Goal: Task Accomplishment & Management: Complete application form

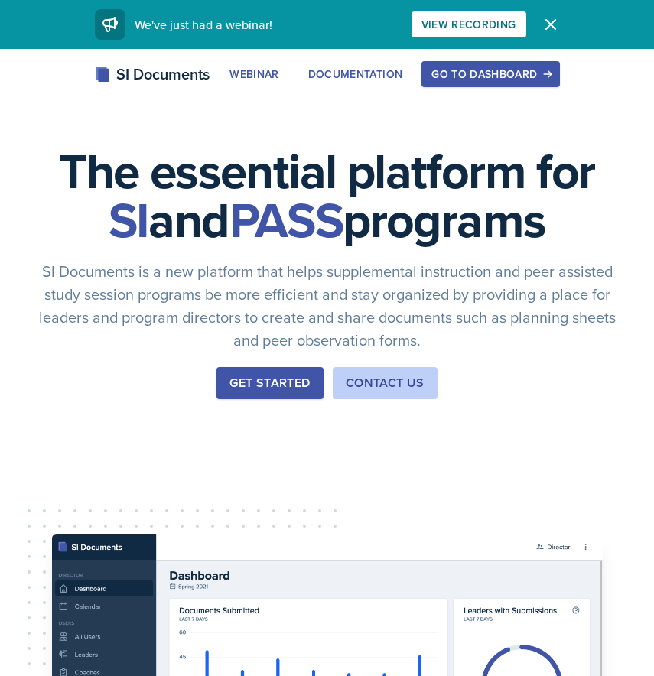
click at [487, 78] on div "Go to Dashboard" at bounding box center [490, 74] width 118 height 12
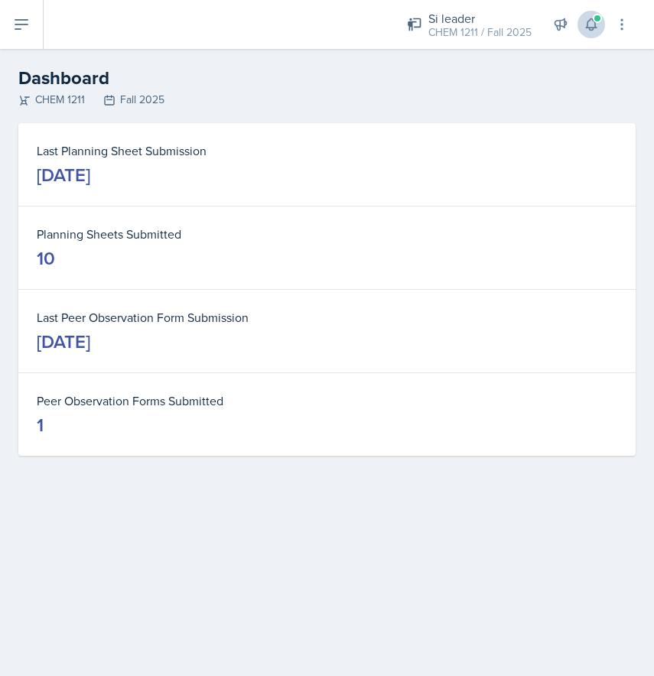
click at [601, 21] on span at bounding box center [597, 18] width 9 height 9
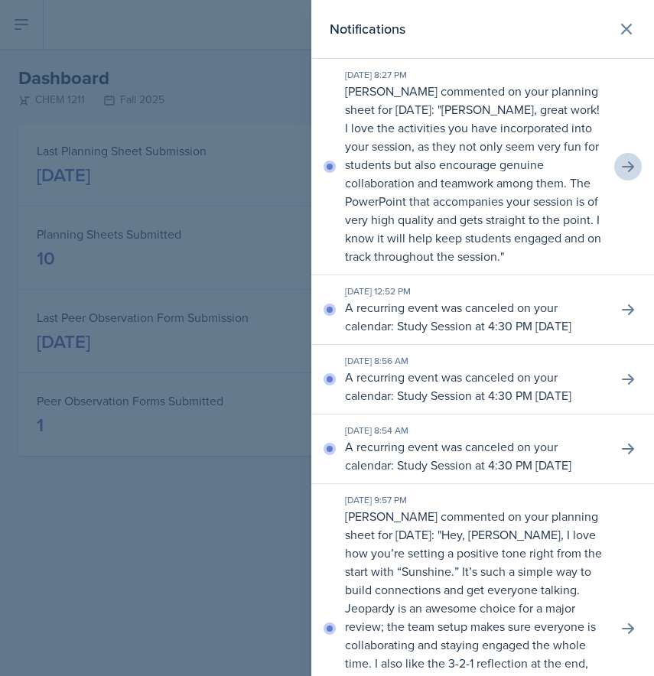
click at [625, 172] on icon at bounding box center [627, 166] width 15 height 15
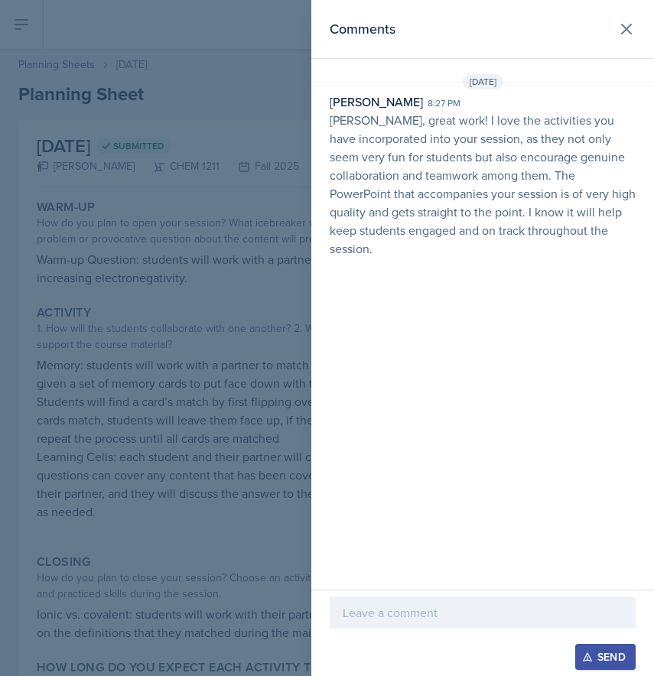
click at [408, 615] on p at bounding box center [483, 613] width 280 height 18
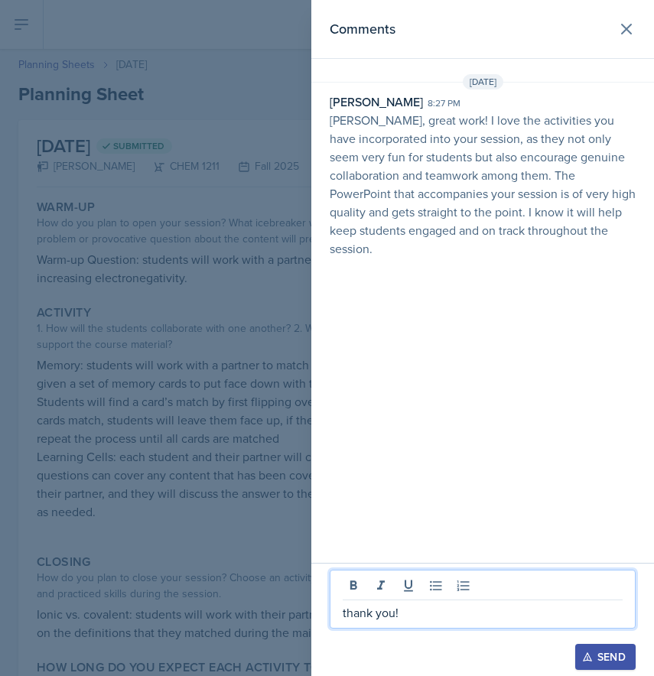
click at [592, 653] on icon "button" at bounding box center [587, 657] width 11 height 11
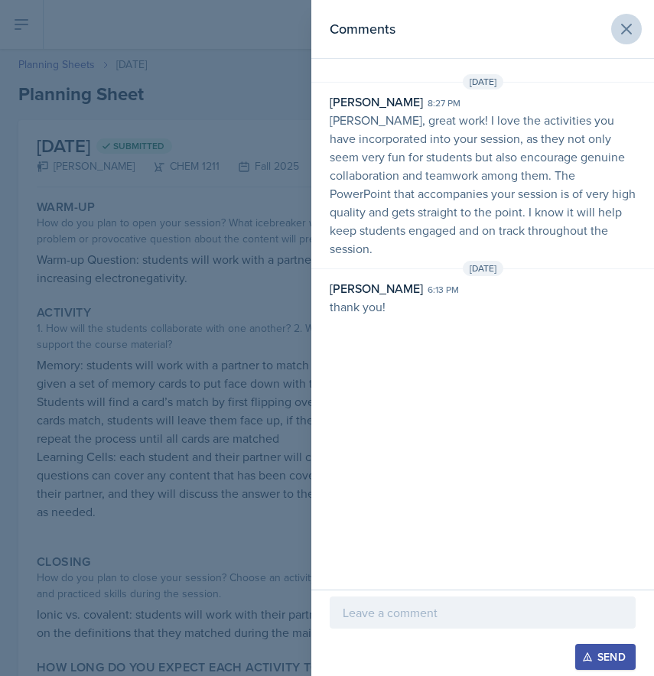
click at [630, 30] on icon at bounding box center [626, 29] width 18 height 18
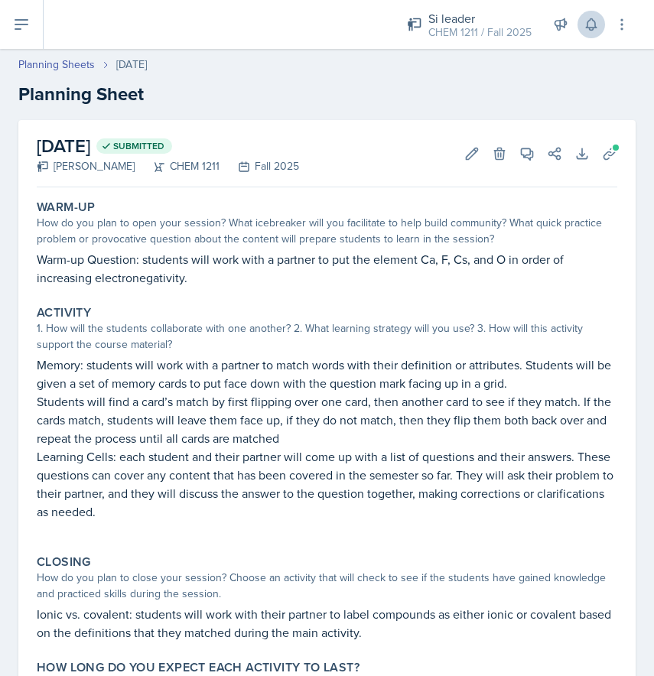
click at [596, 18] on icon at bounding box center [591, 24] width 15 height 15
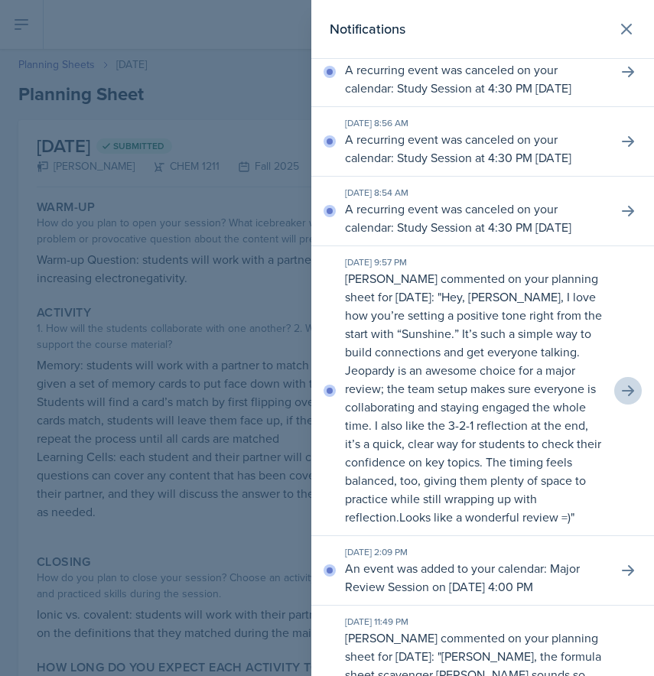
scroll to position [245, 0]
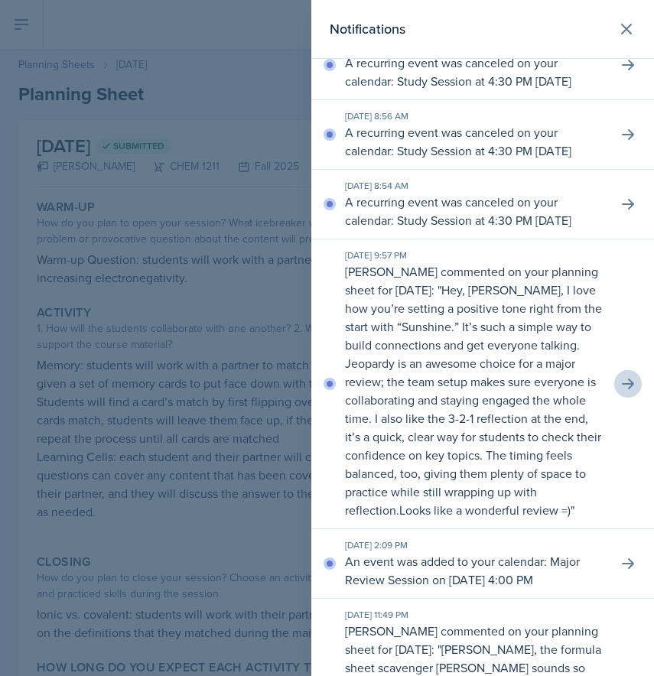
click at [626, 392] on icon at bounding box center [627, 383] width 15 height 15
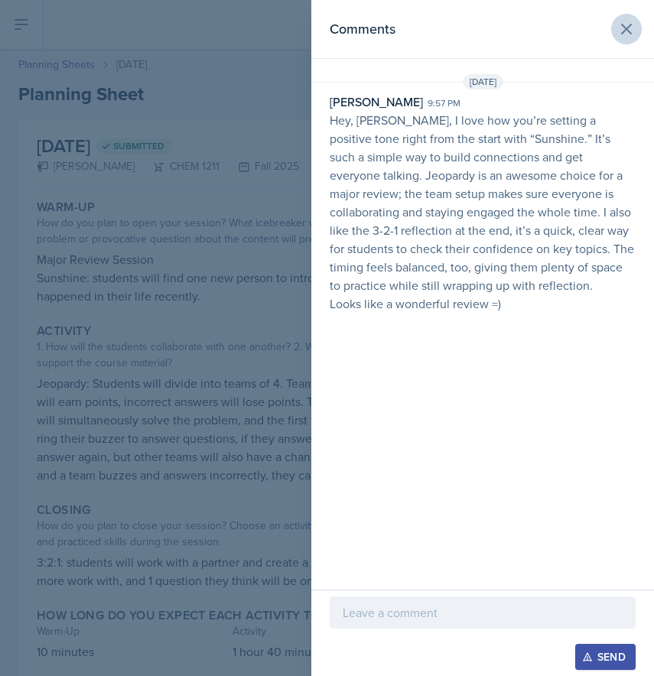
click at [627, 34] on icon at bounding box center [626, 29] width 18 height 18
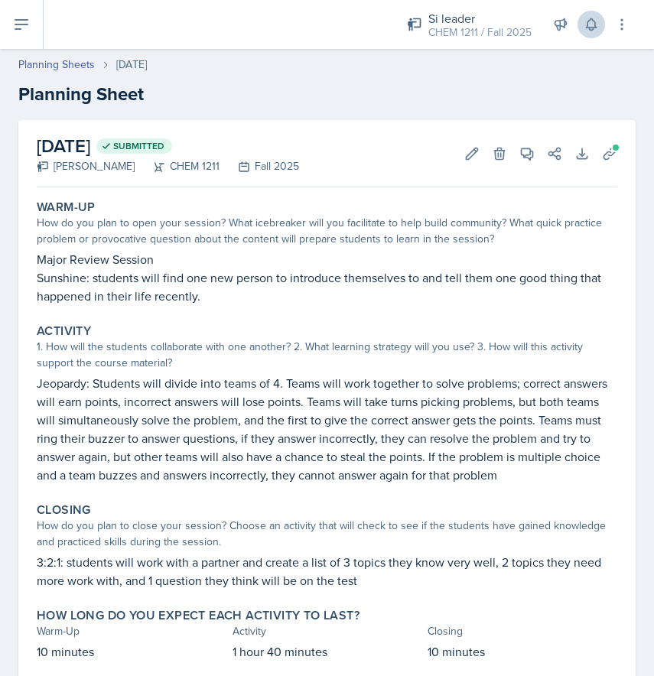
click at [591, 22] on icon at bounding box center [591, 24] width 15 height 15
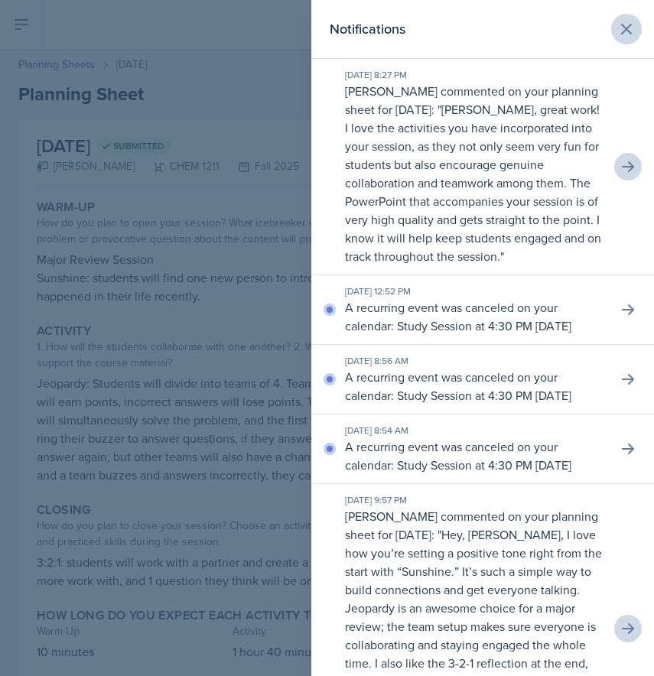
click at [630, 27] on icon at bounding box center [626, 29] width 18 height 18
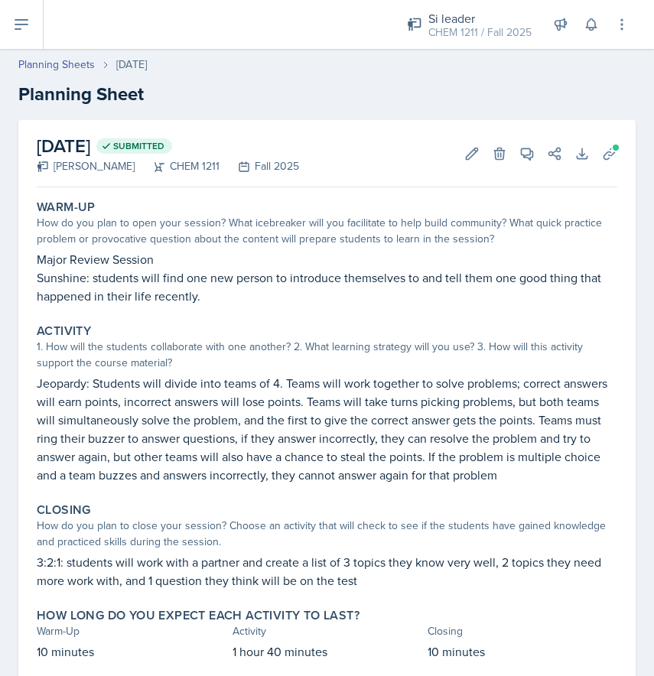
click at [21, 27] on icon at bounding box center [21, 24] width 18 height 18
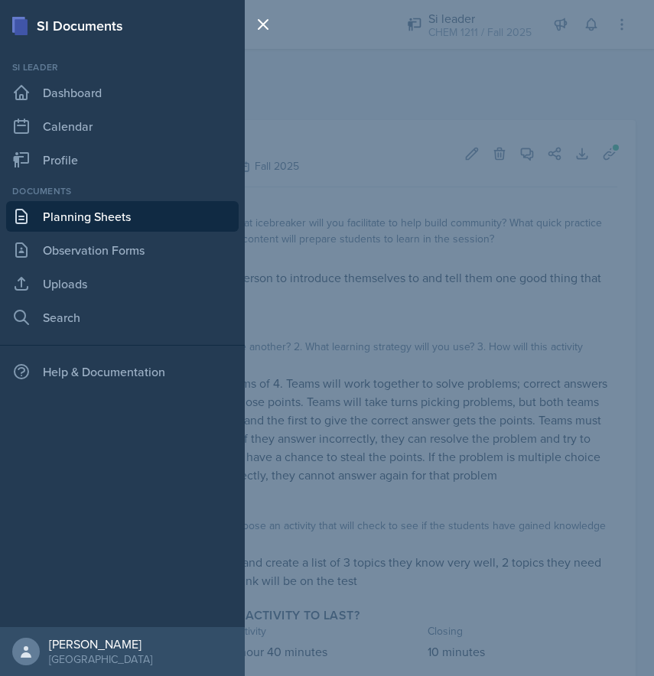
click at [108, 217] on link "Planning Sheets" at bounding box center [122, 216] width 233 height 31
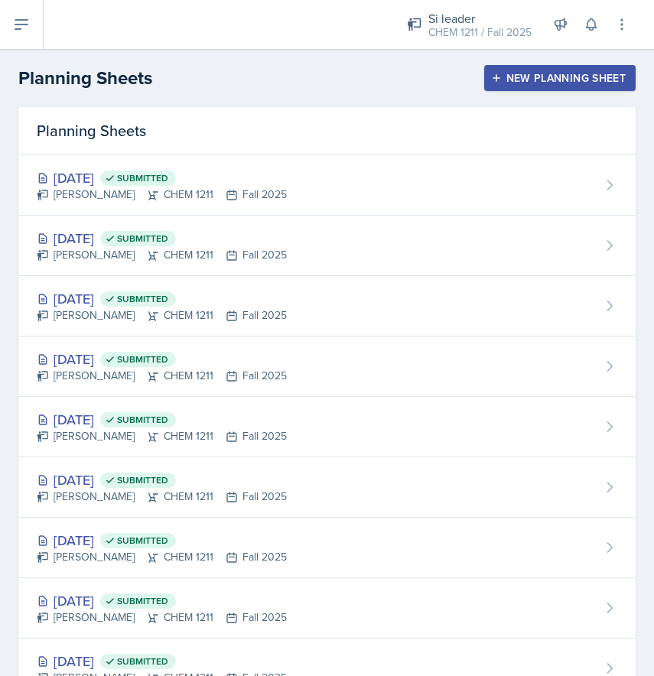
click at [31, 34] on button at bounding box center [22, 24] width 44 height 49
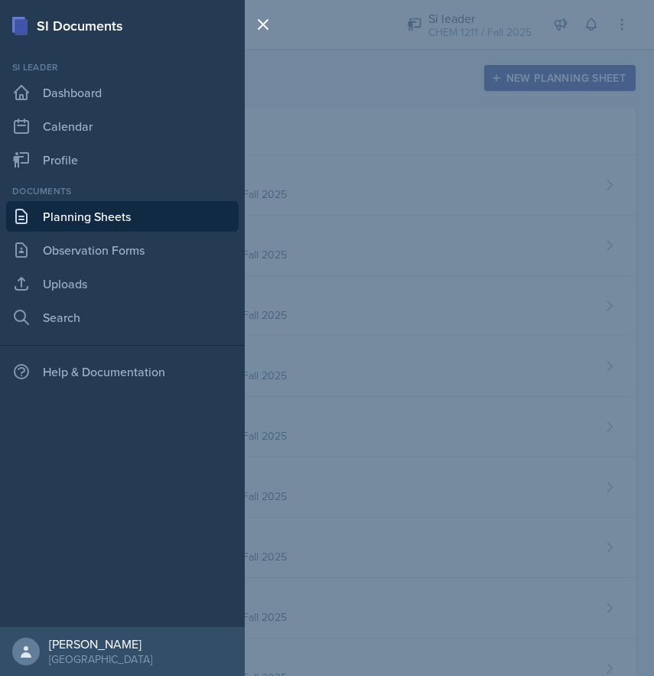
click at [409, 262] on div "SI Documents Si leader Dashboard Calendar Profile Documents Planning Sheets Obs…" at bounding box center [327, 338] width 654 height 676
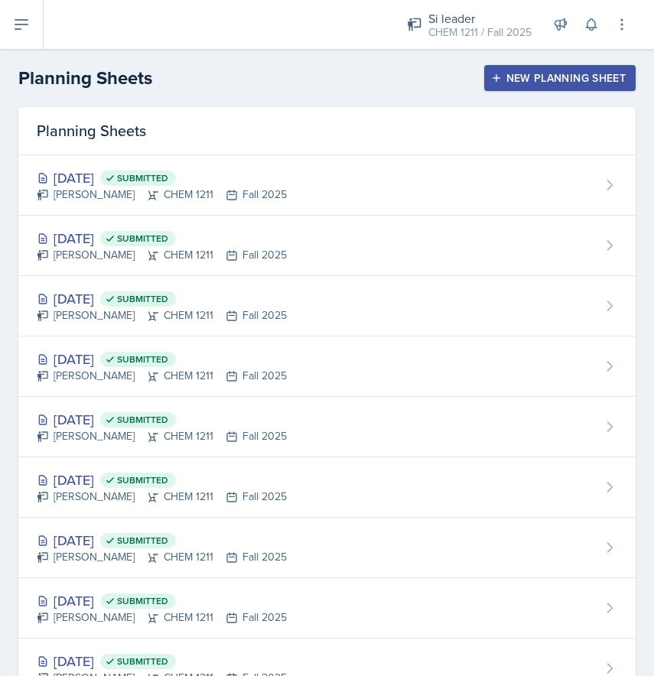
click at [578, 72] on div "New Planning Sheet" at bounding box center [560, 78] width 132 height 12
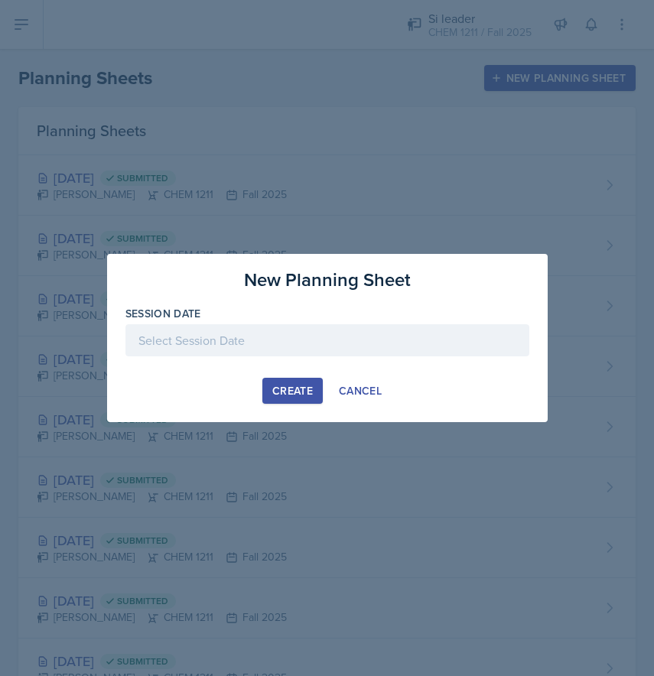
click at [201, 340] on div at bounding box center [327, 340] width 404 height 32
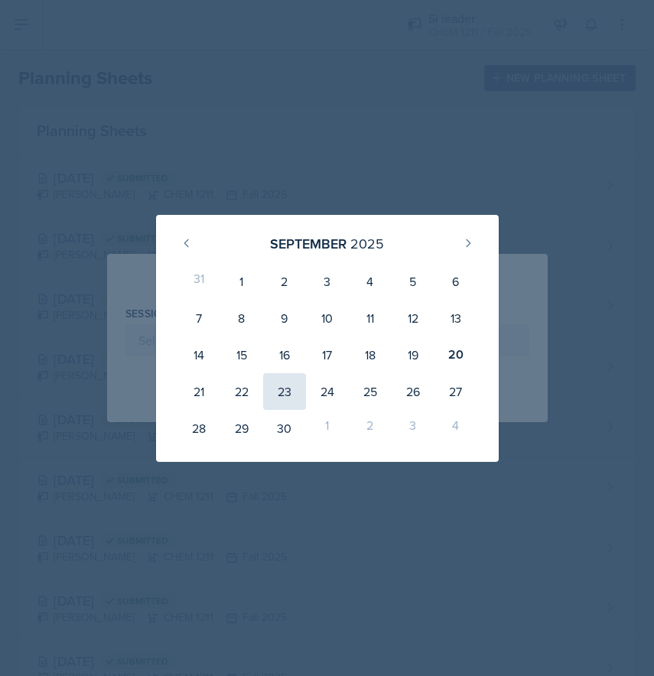
click at [281, 392] on div "23" at bounding box center [284, 391] width 43 height 37
type input "[DATE]"
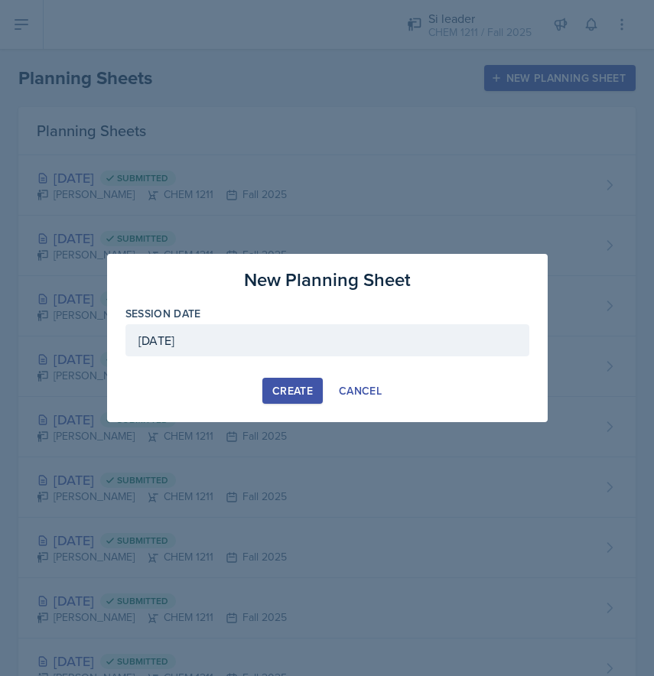
click at [280, 396] on div "Create" at bounding box center [292, 391] width 41 height 12
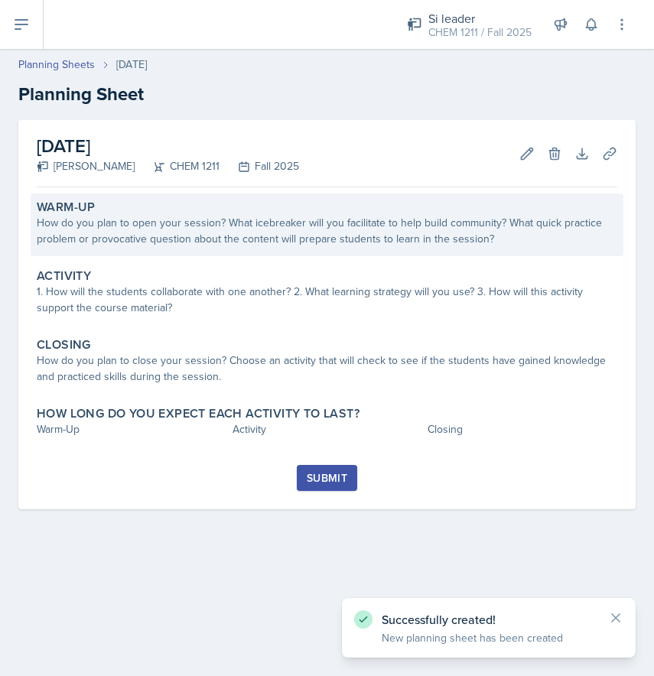
click at [171, 230] on div "How do you plan to open your session? What icebreaker will you facilitate to he…" at bounding box center [327, 231] width 581 height 32
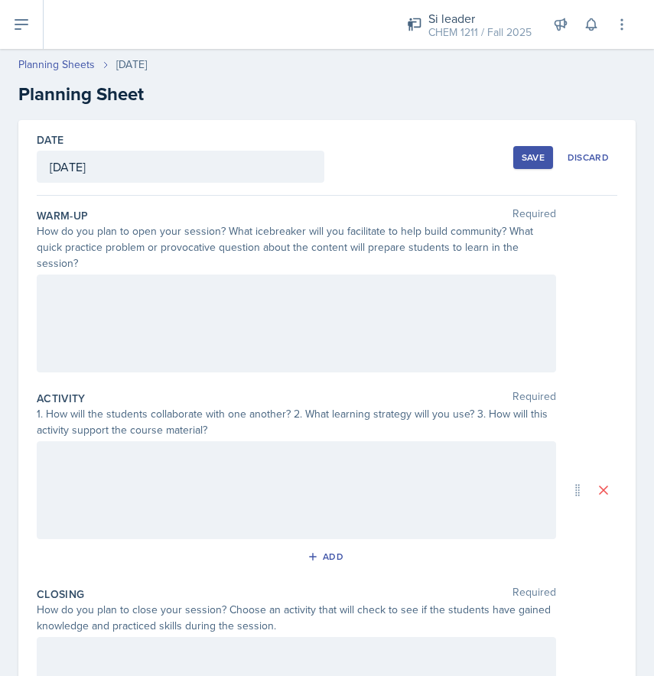
click at [129, 285] on div at bounding box center [296, 324] width 519 height 98
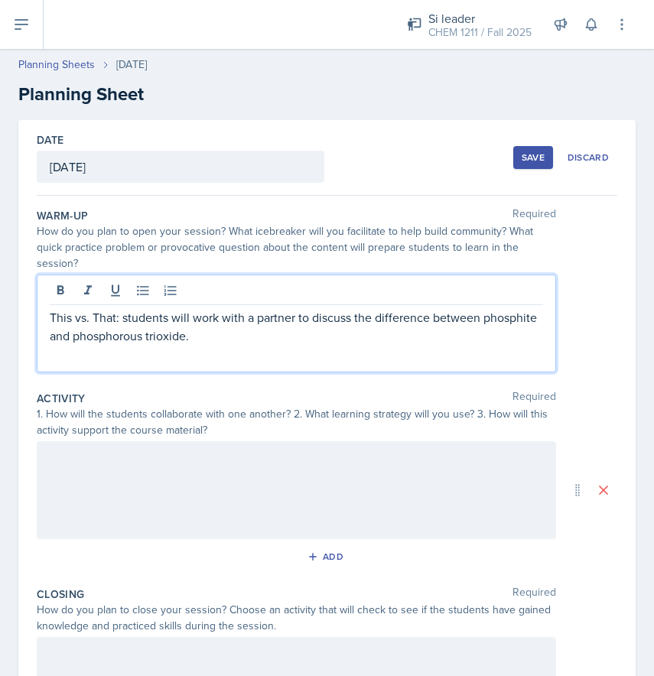
click at [177, 489] on div at bounding box center [296, 490] width 519 height 98
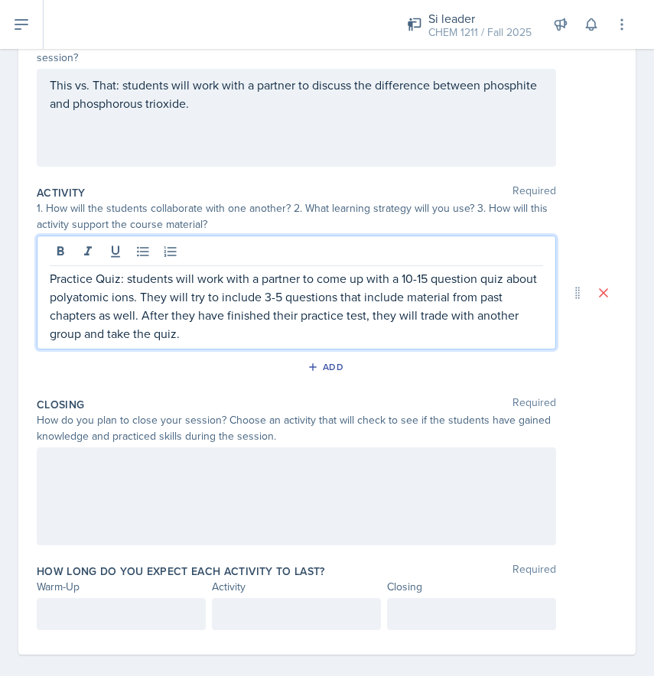
click at [187, 496] on div at bounding box center [296, 497] width 519 height 98
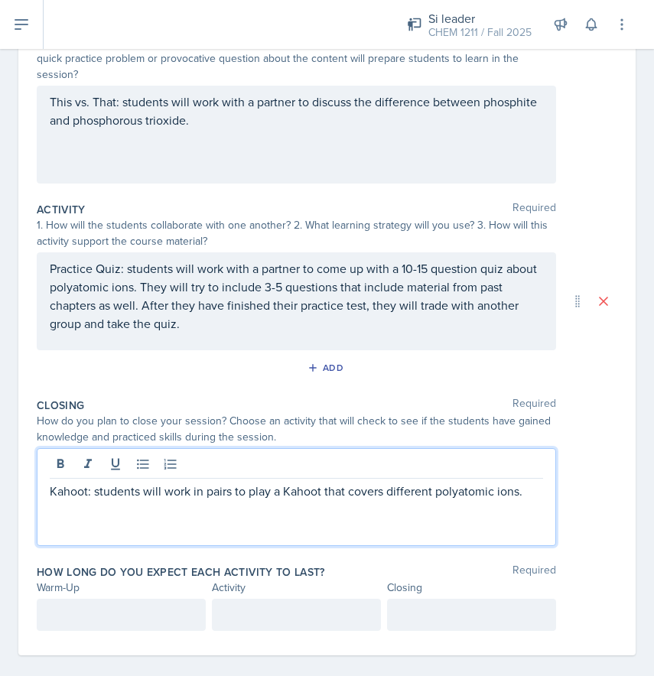
click at [135, 607] on div at bounding box center [121, 615] width 169 height 32
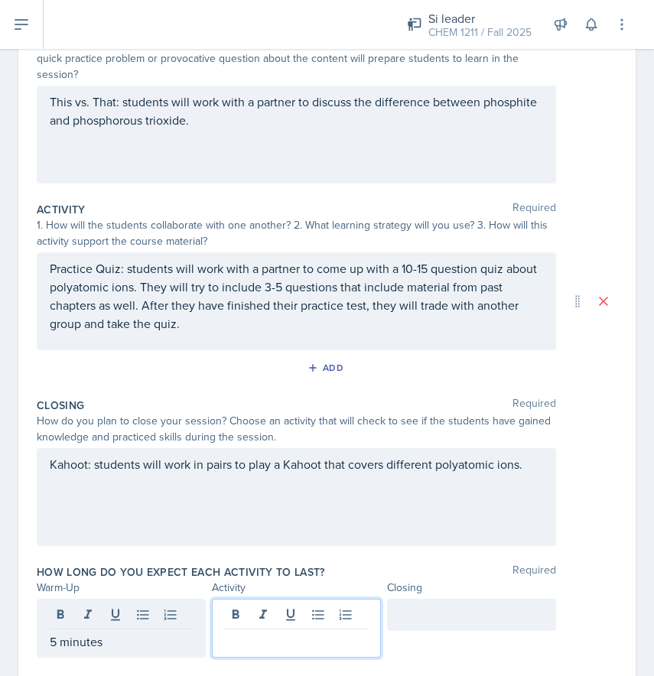
click at [252, 605] on div at bounding box center [296, 628] width 169 height 59
click at [446, 608] on div at bounding box center [471, 615] width 169 height 32
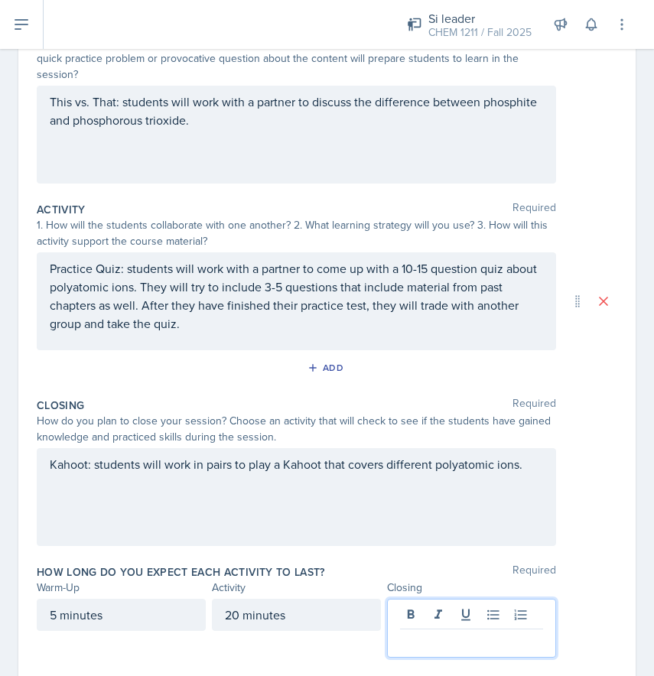
click at [238, 599] on div "20 minutes" at bounding box center [296, 615] width 169 height 32
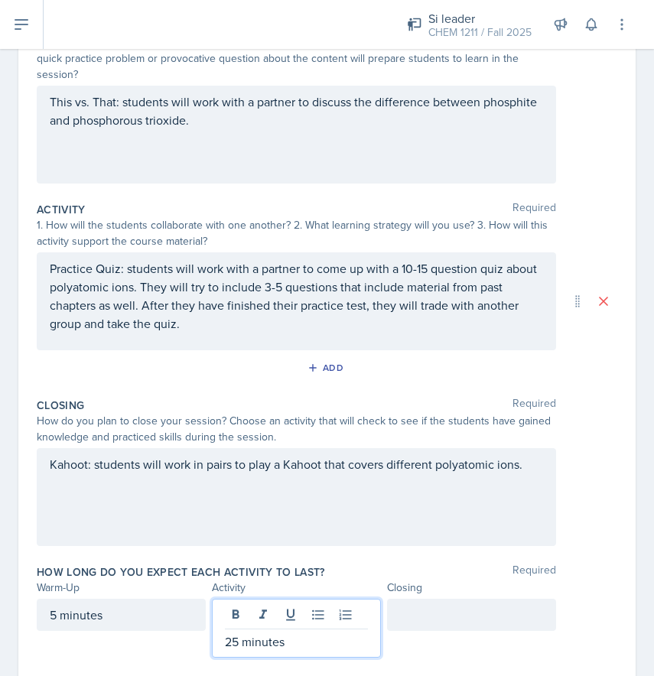
click at [433, 599] on div at bounding box center [471, 615] width 169 height 32
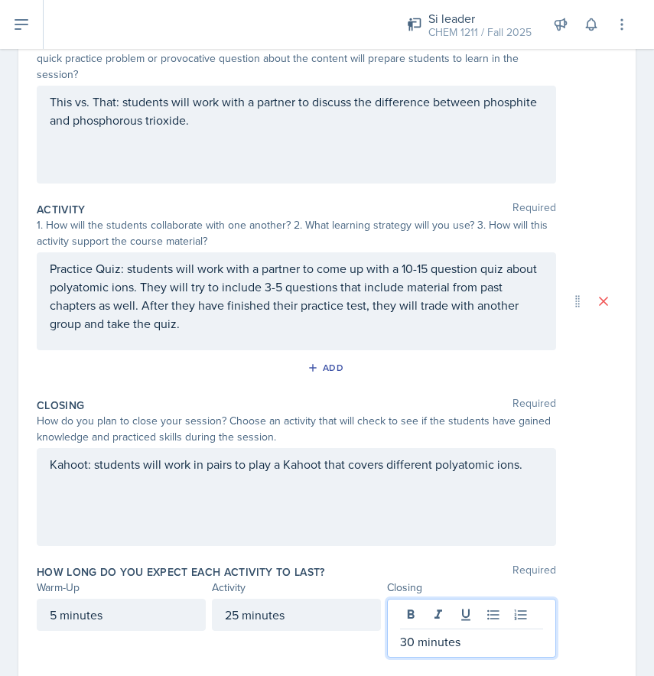
click at [359, 644] on div "How long do you expect each activity to last? Required Warm-Up Activity Closing…" at bounding box center [327, 614] width 581 height 112
click at [412, 599] on div "30 minutes" at bounding box center [471, 628] width 169 height 59
click at [408, 633] on p "30 minutes" at bounding box center [471, 642] width 143 height 18
click at [239, 602] on div "25 minutes" at bounding box center [296, 615] width 169 height 32
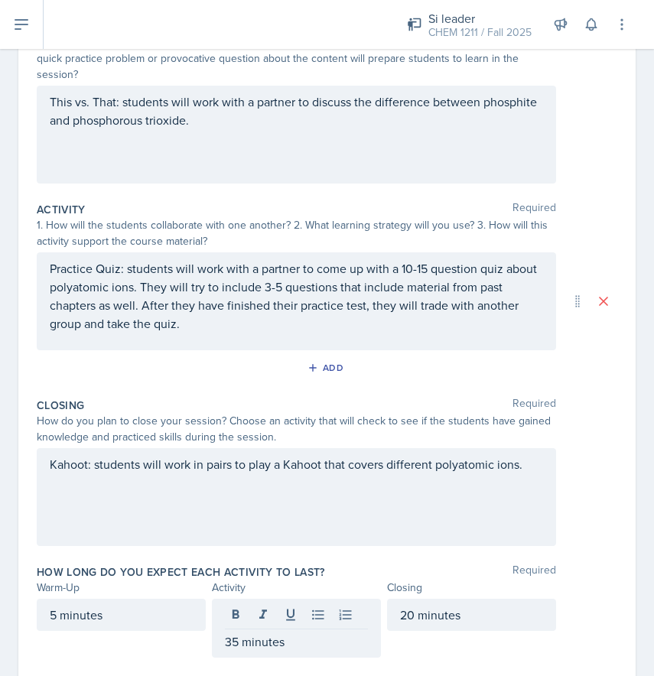
click at [93, 637] on div "5 minutes" at bounding box center [121, 628] width 169 height 59
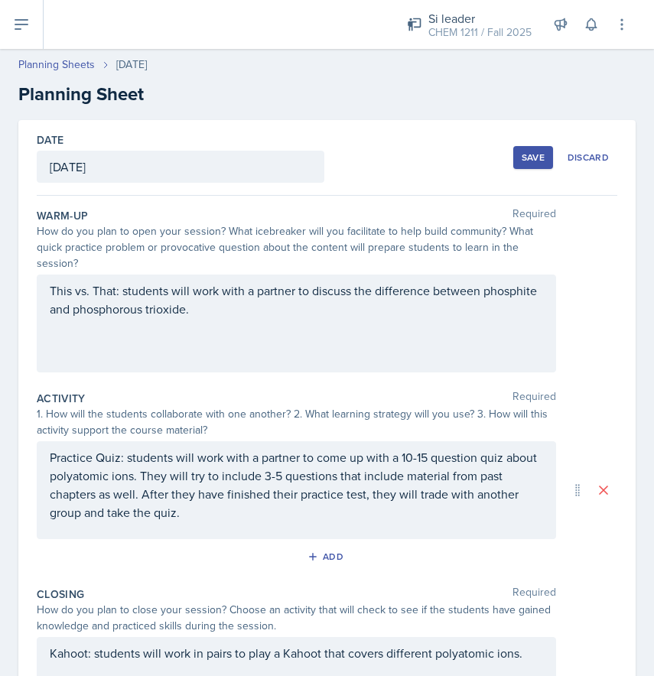
scroll to position [0, 0]
click at [531, 159] on div "Save" at bounding box center [533, 157] width 23 height 12
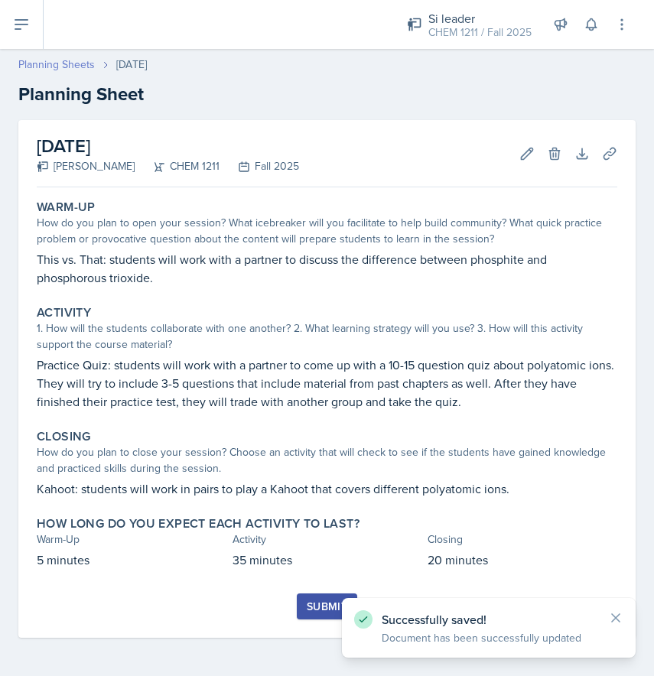
click at [54, 63] on link "Planning Sheets" at bounding box center [56, 65] width 77 height 16
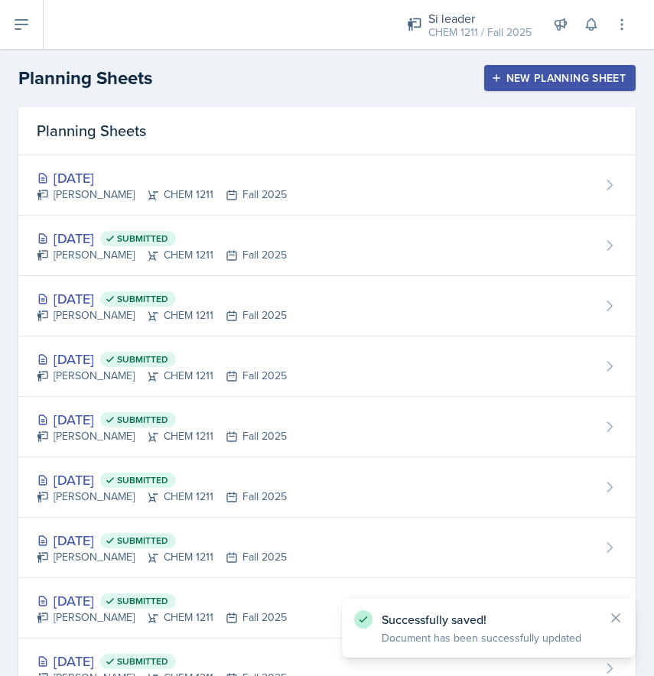
click at [510, 79] on div "New Planning Sheet" at bounding box center [560, 78] width 132 height 12
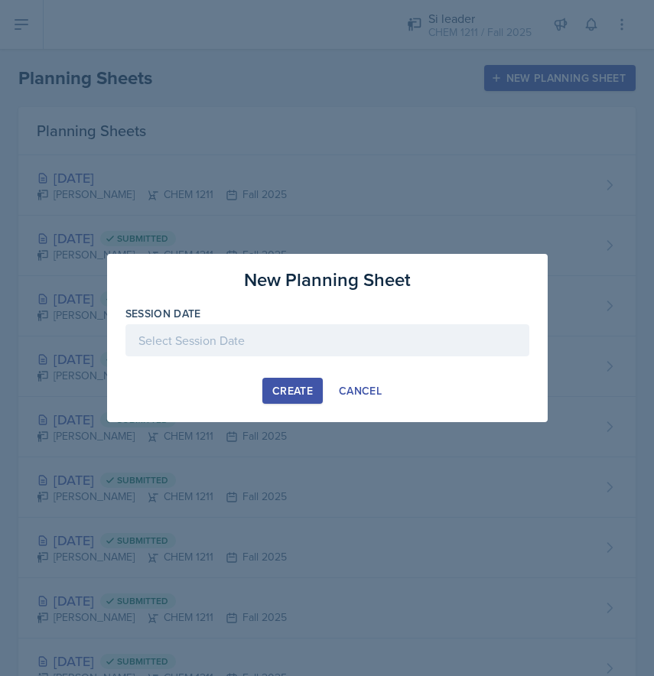
click at [226, 355] on div at bounding box center [327, 340] width 404 height 32
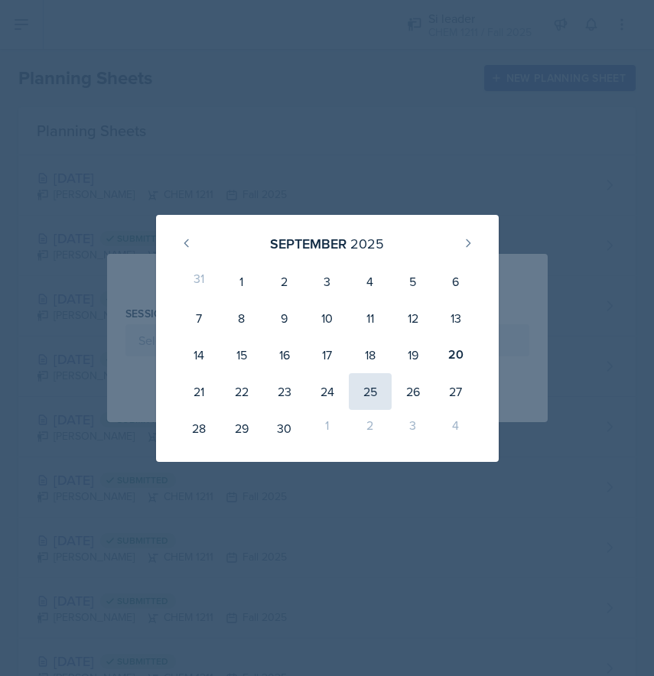
click at [373, 391] on div "25" at bounding box center [370, 391] width 43 height 37
type input "[DATE]"
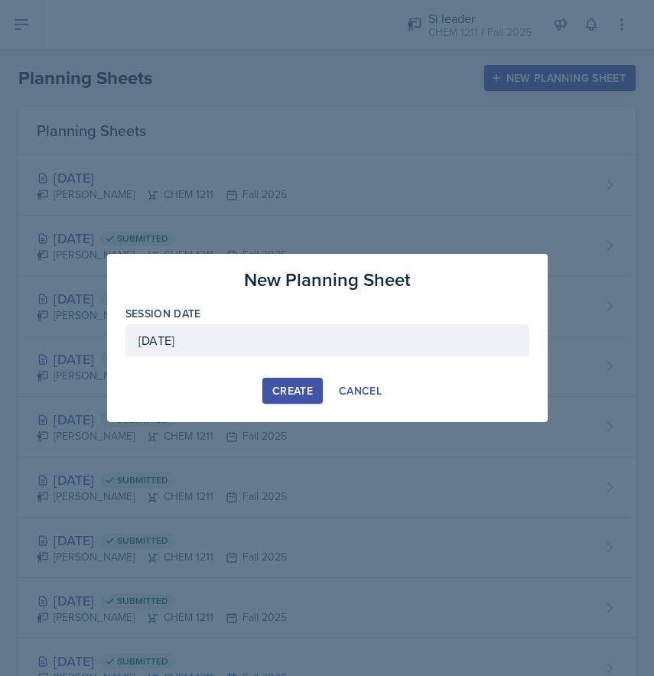
click at [297, 391] on div "Create" at bounding box center [292, 391] width 41 height 12
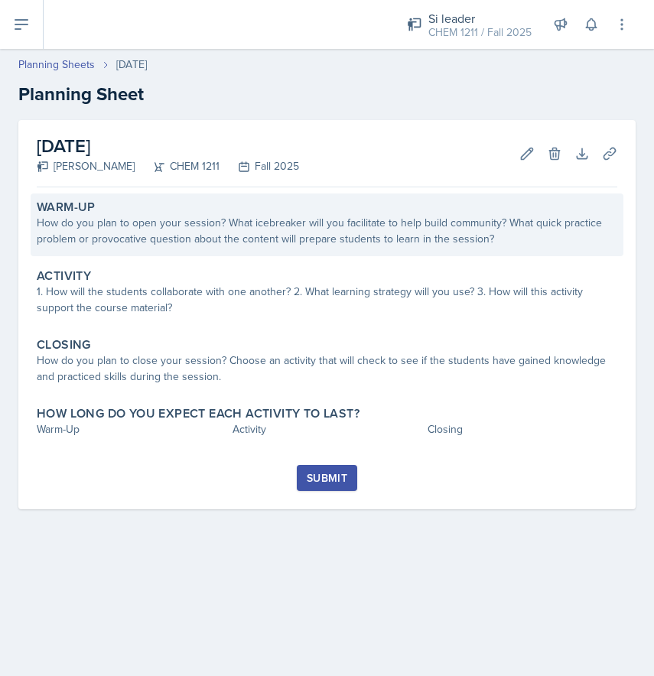
click at [164, 242] on div "How do you plan to open your session? What icebreaker will you facilitate to he…" at bounding box center [327, 231] width 581 height 32
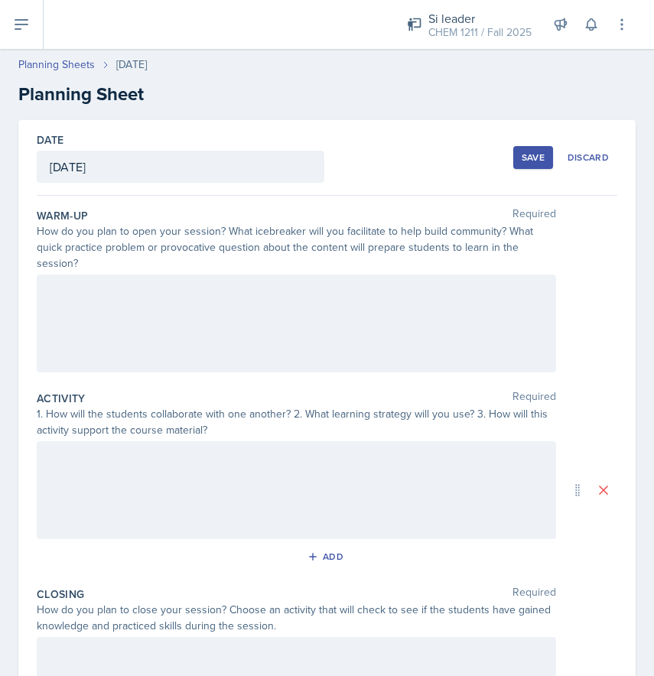
click at [93, 276] on div at bounding box center [296, 324] width 519 height 98
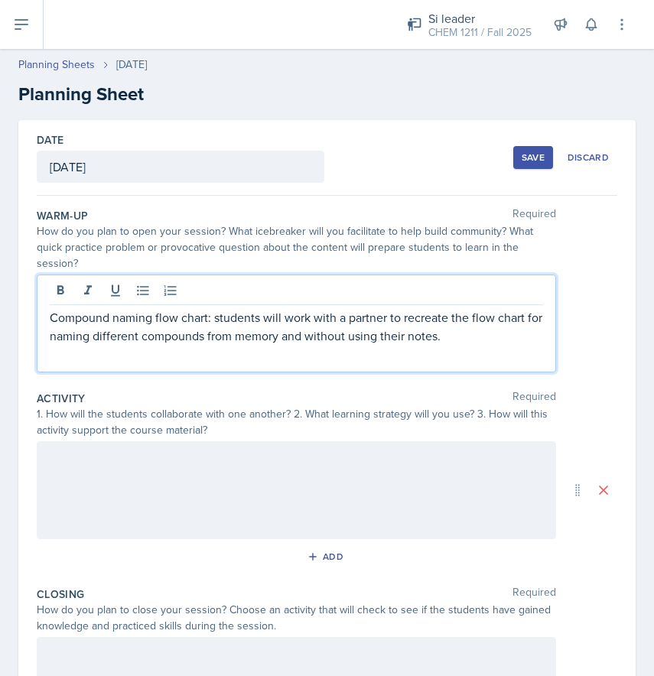
click at [77, 459] on div at bounding box center [296, 490] width 519 height 98
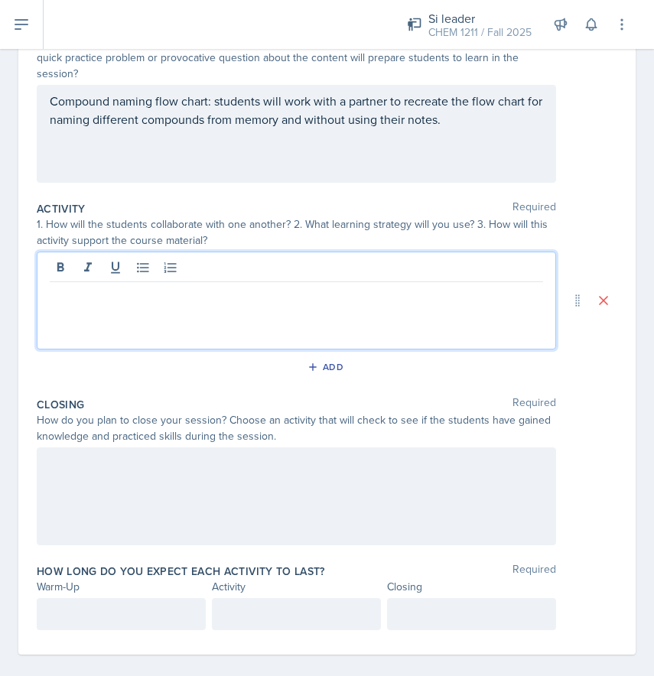
click at [62, 460] on div at bounding box center [296, 497] width 519 height 98
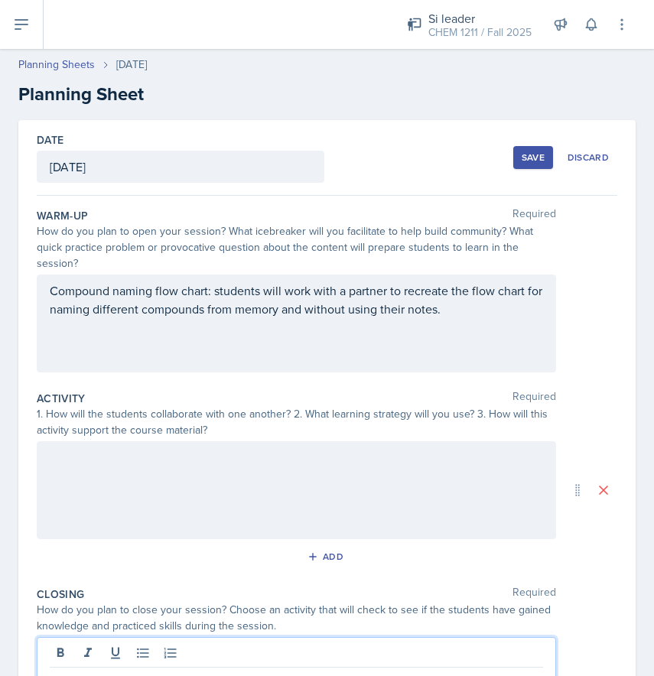
click at [85, 449] on div at bounding box center [296, 490] width 519 height 98
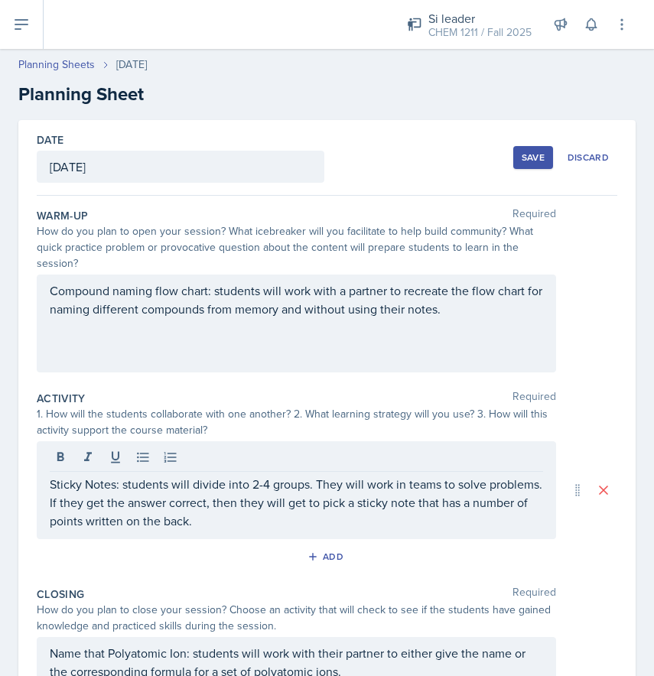
click at [524, 160] on div "Save" at bounding box center [533, 157] width 23 height 12
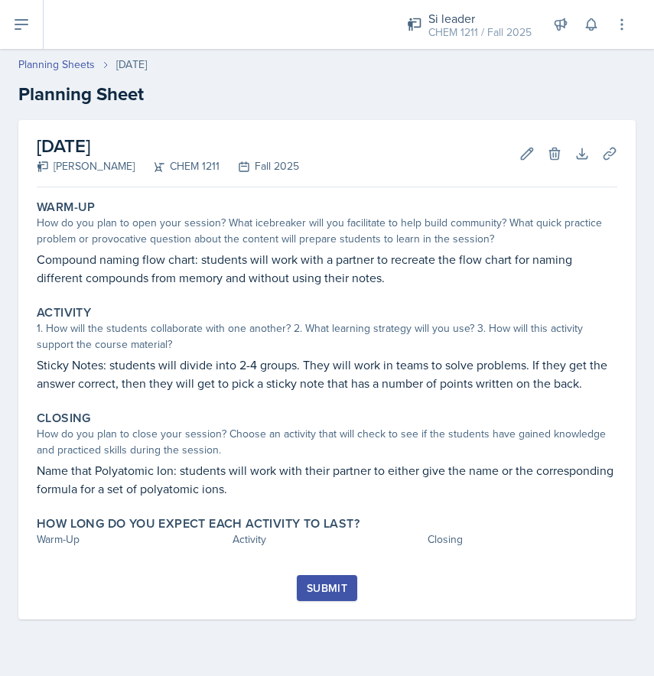
click at [34, 40] on button at bounding box center [22, 24] width 44 height 49
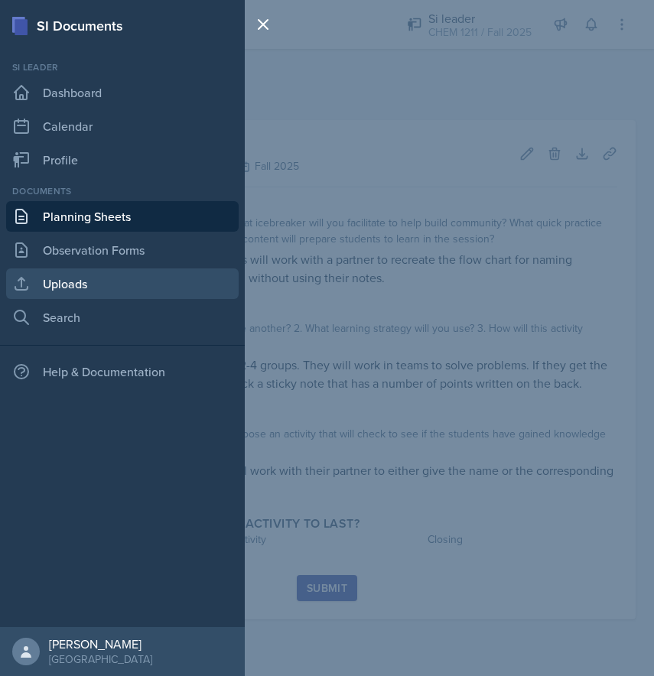
click at [97, 275] on link "Uploads" at bounding box center [122, 284] width 233 height 31
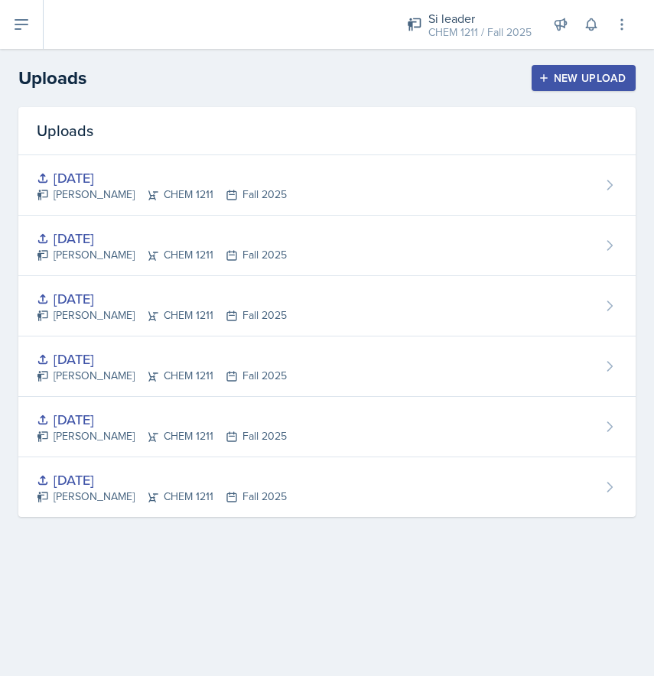
click at [607, 82] on div "New Upload" at bounding box center [584, 78] width 85 height 12
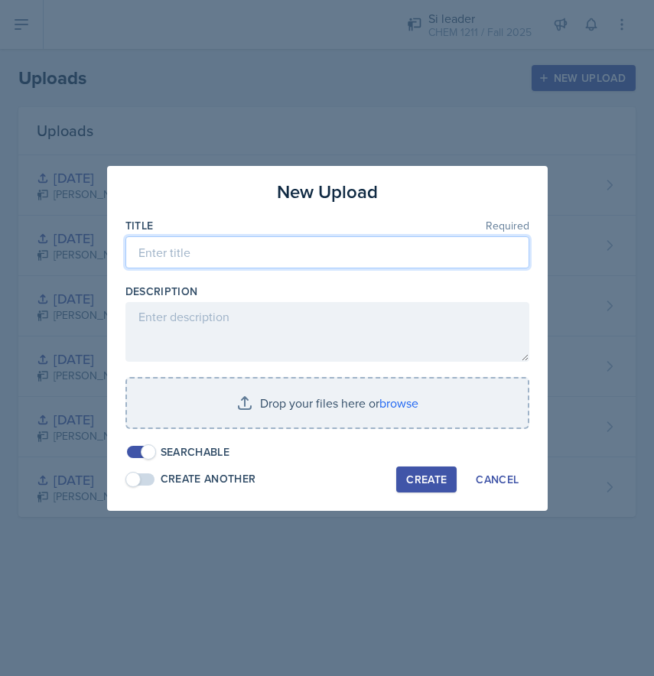
click at [282, 256] on input at bounding box center [327, 252] width 404 height 32
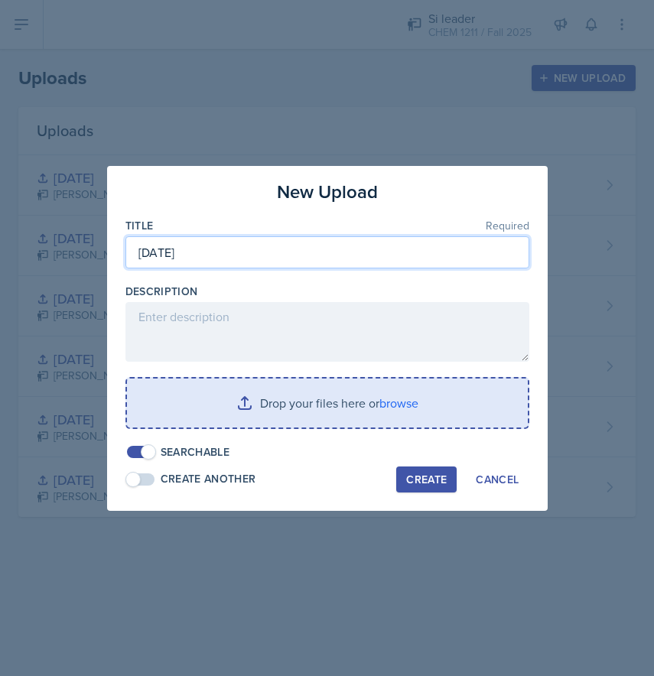
type input "[DATE]"
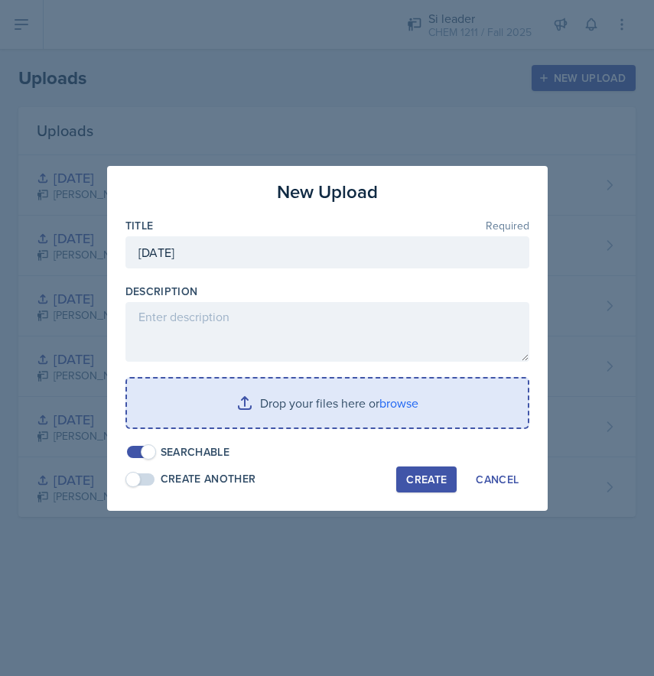
click at [283, 409] on input "file" at bounding box center [327, 403] width 401 height 49
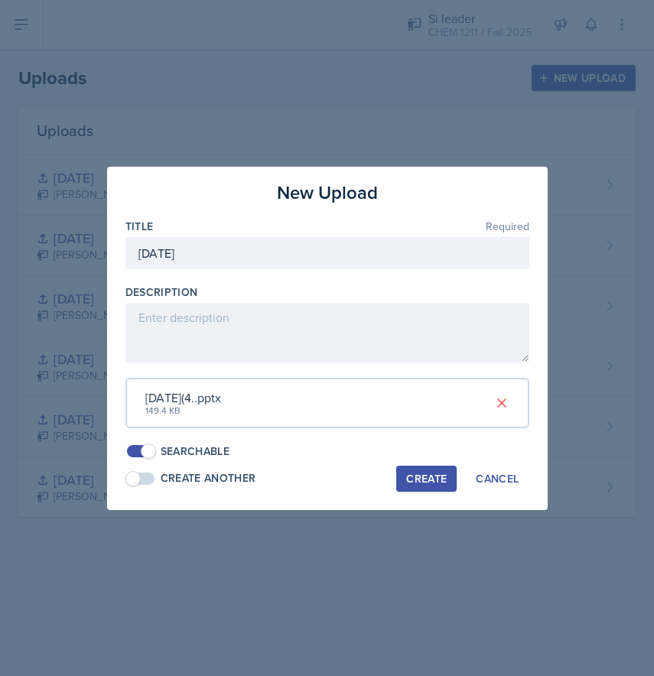
click at [430, 477] on div "Create" at bounding box center [426, 479] width 41 height 12
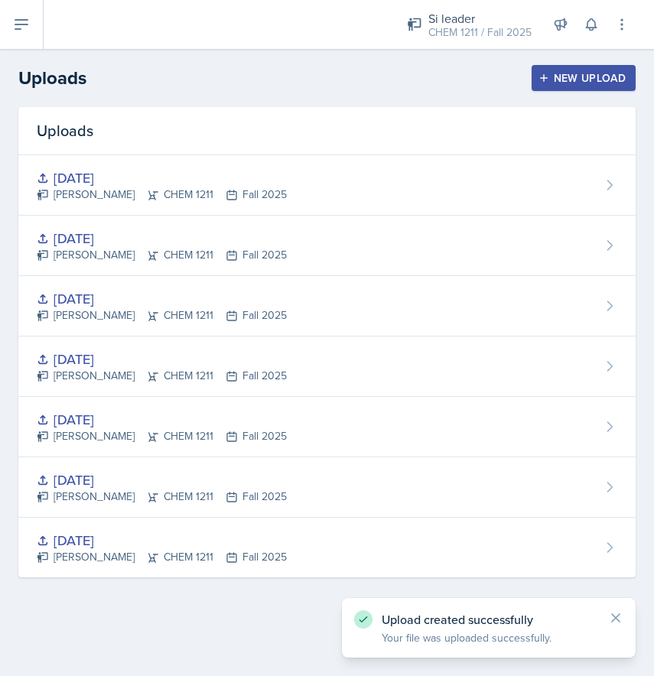
click at [600, 78] on div "New Upload" at bounding box center [584, 78] width 85 height 12
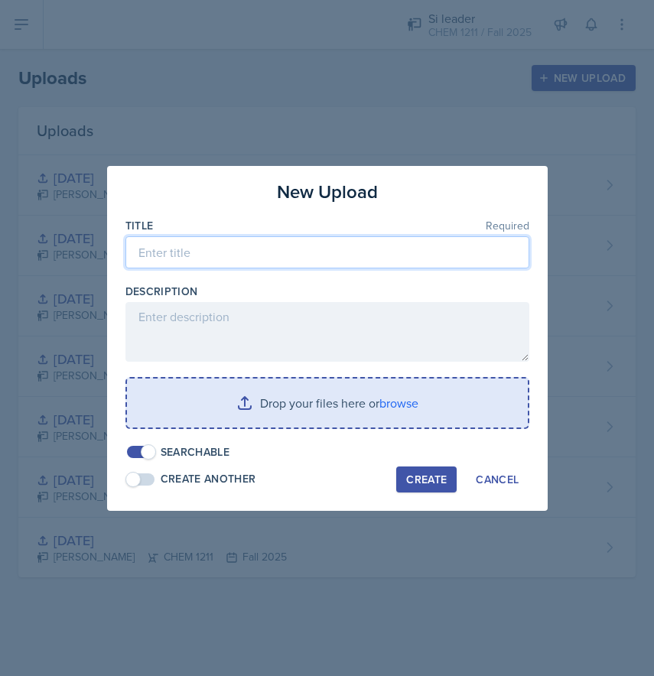
click at [230, 239] on input at bounding box center [327, 252] width 404 height 32
type input "8"
type input "[DATE]"
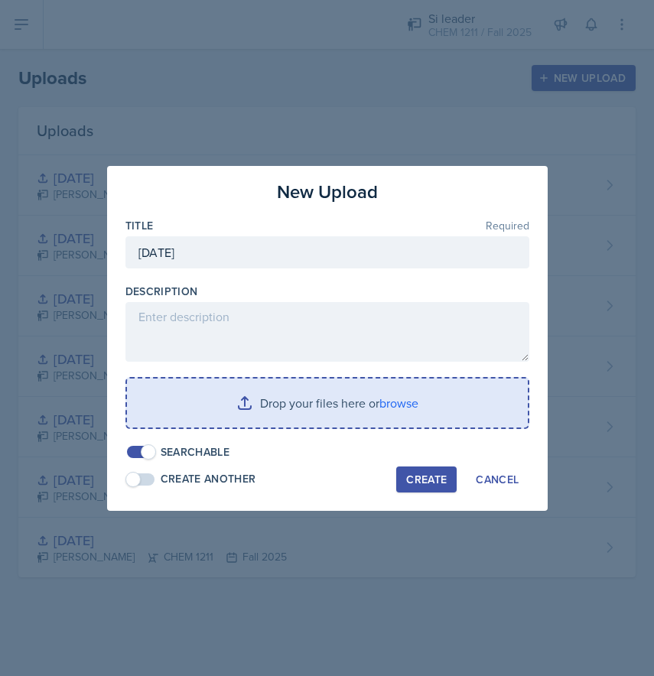
click at [293, 424] on input "file" at bounding box center [327, 403] width 401 height 49
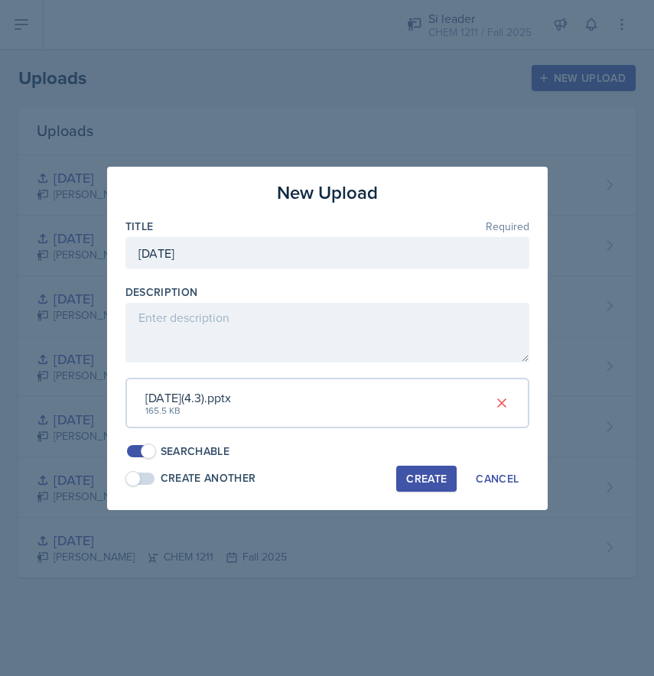
click at [435, 474] on div "Create" at bounding box center [426, 479] width 41 height 12
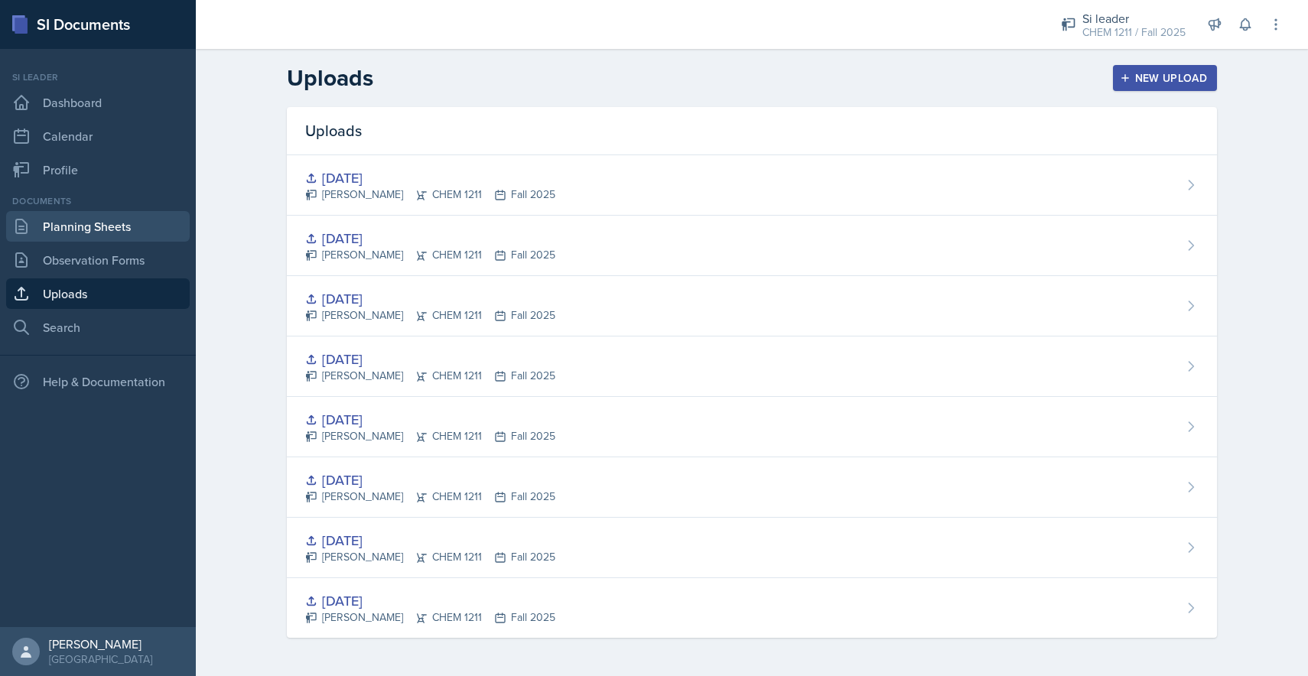
click at [106, 223] on link "Planning Sheets" at bounding box center [98, 226] width 184 height 31
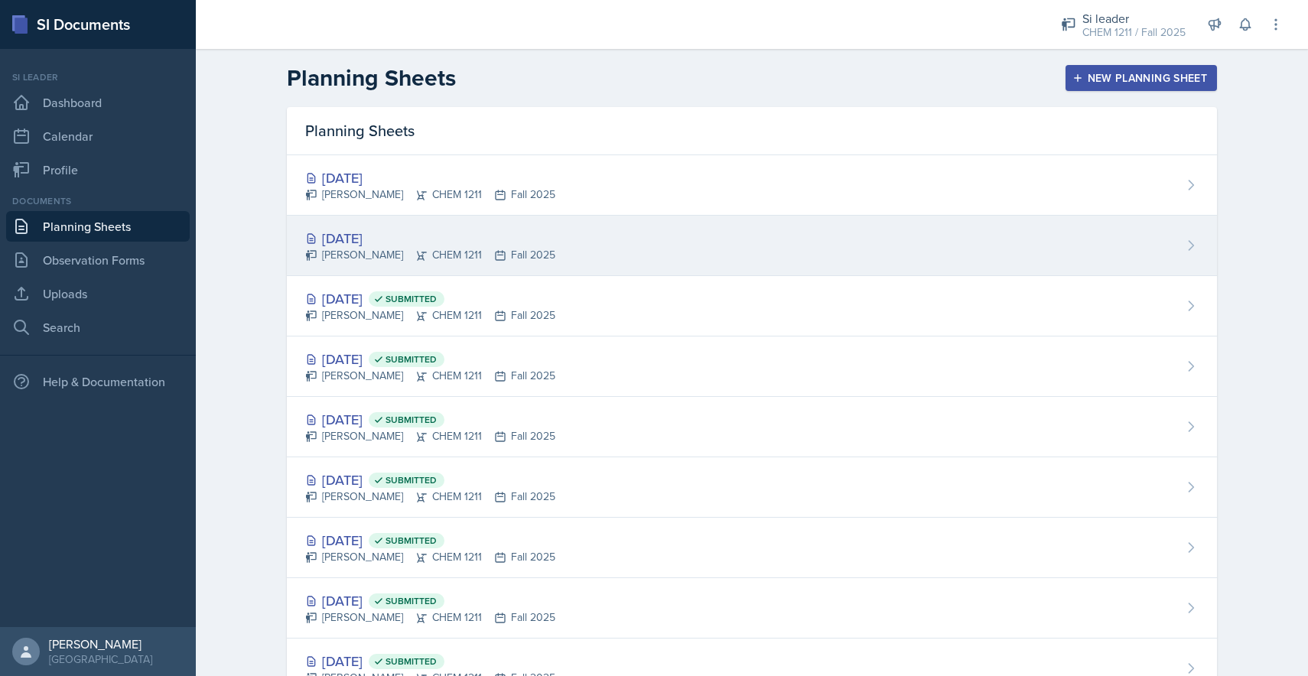
click at [331, 238] on div "[DATE]" at bounding box center [430, 238] width 250 height 21
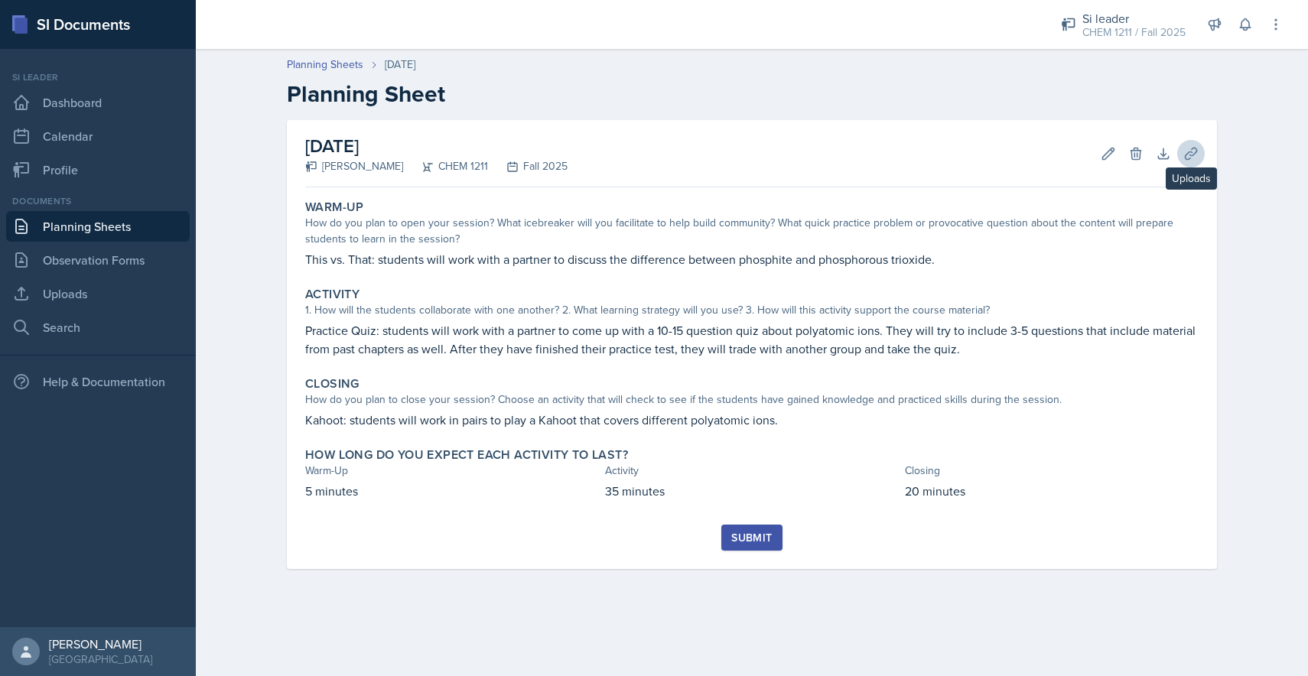
click at [653, 161] on icon at bounding box center [1191, 153] width 15 height 15
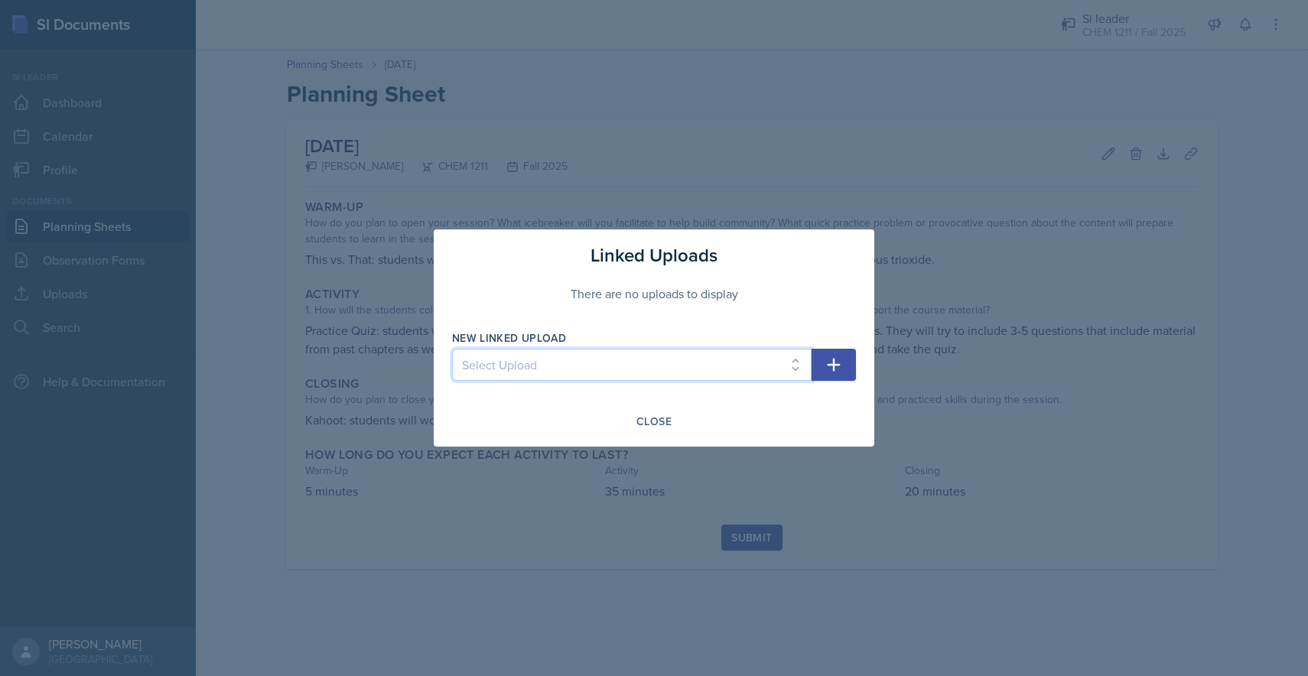
select select "09ad5ffb-2873-4555-b979-07807bbac46a"
click at [653, 363] on icon "button" at bounding box center [834, 365] width 18 height 18
select select
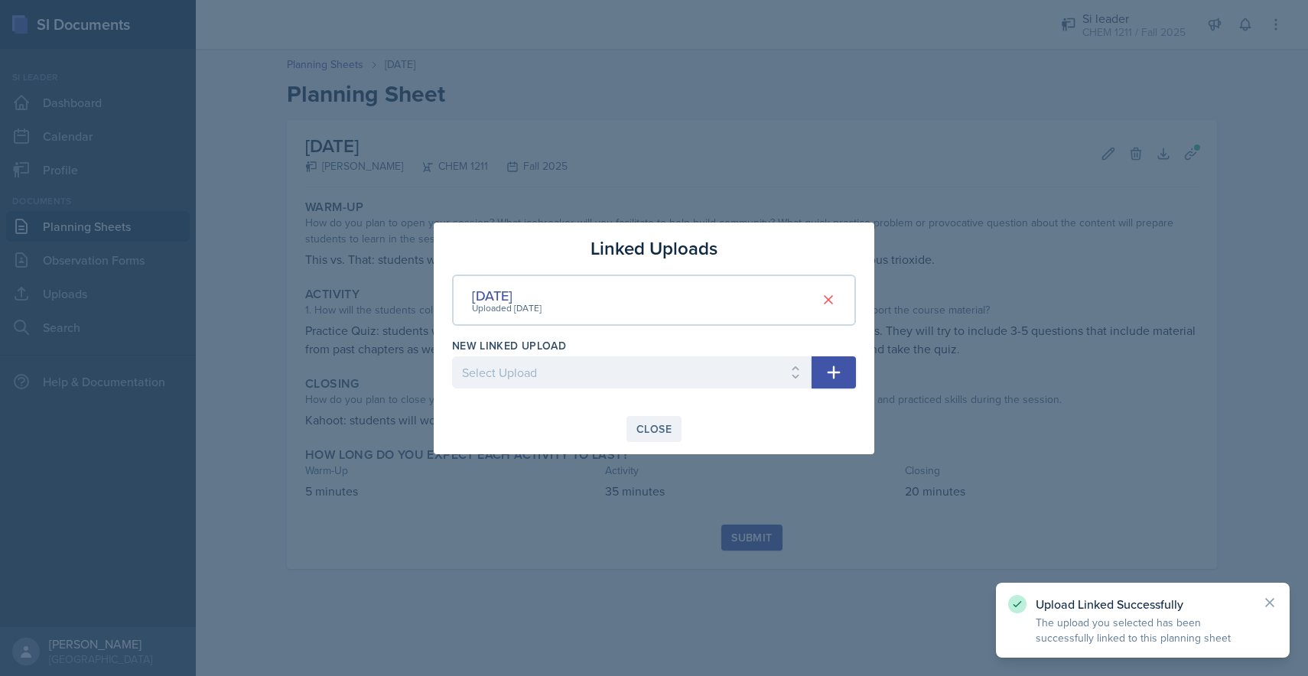
click at [653, 432] on div "Close" at bounding box center [654, 429] width 35 height 12
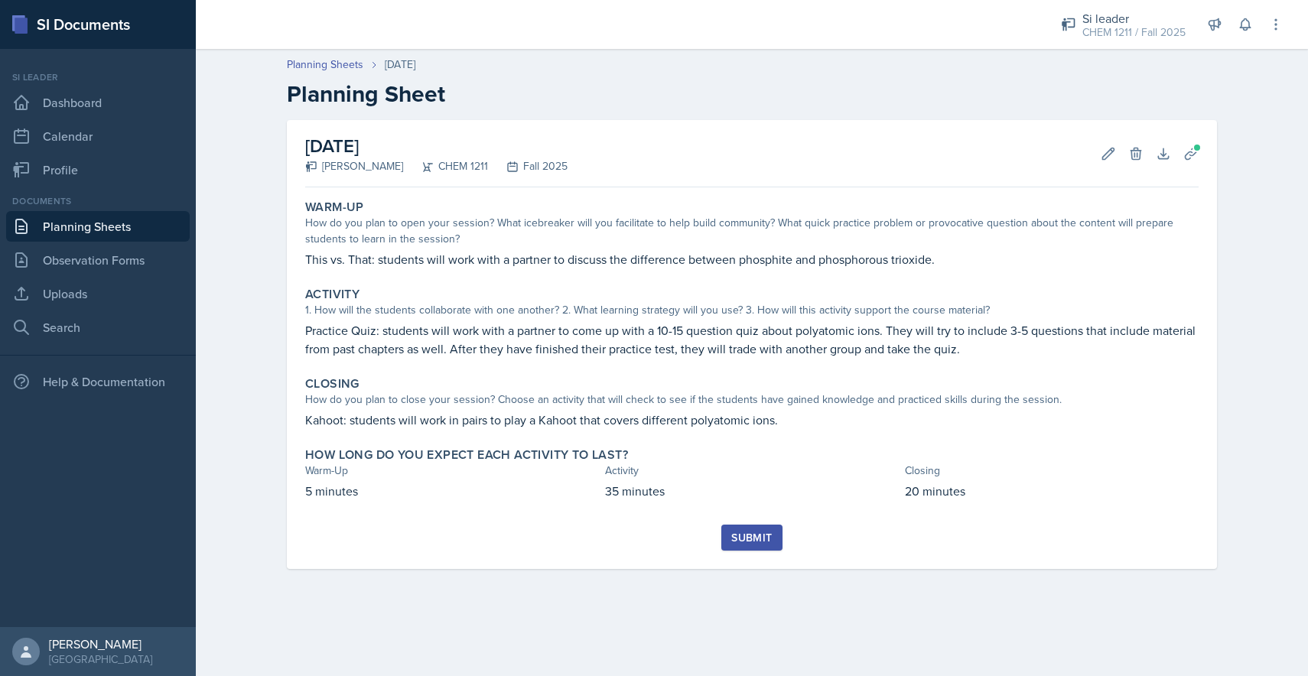
click at [653, 539] on div "Submit" at bounding box center [751, 538] width 41 height 12
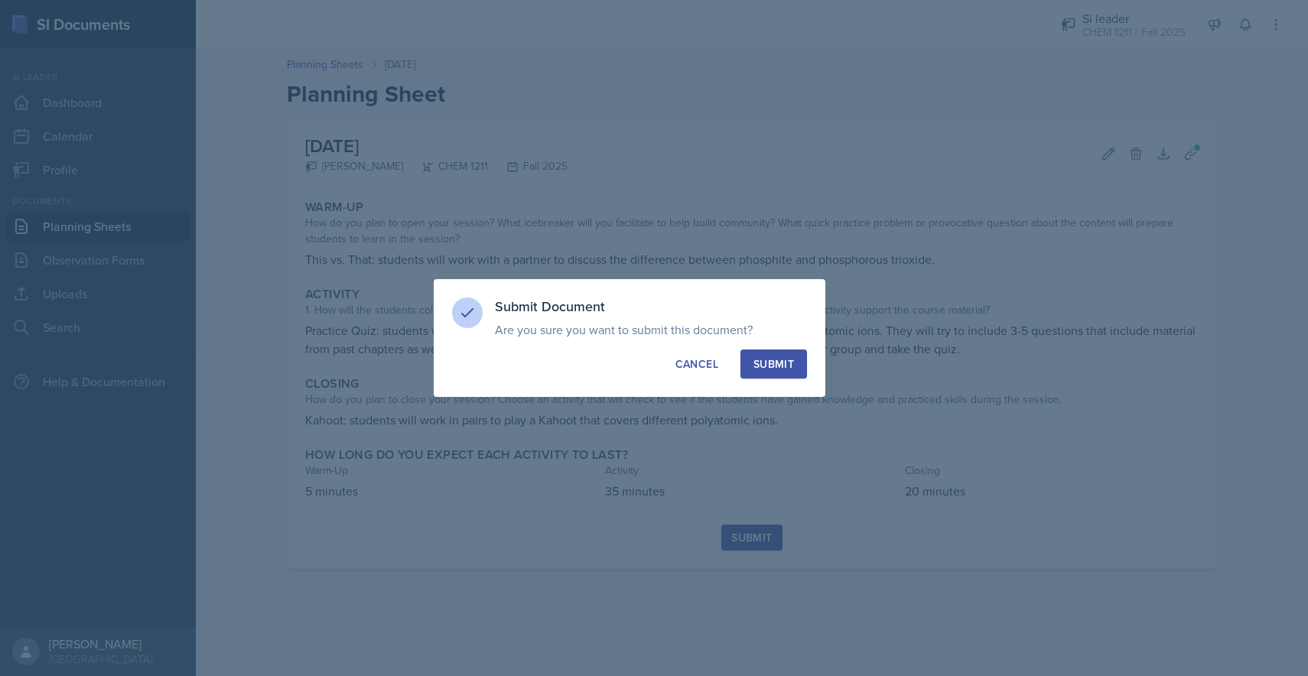
click at [653, 355] on button "Submit" at bounding box center [774, 364] width 67 height 29
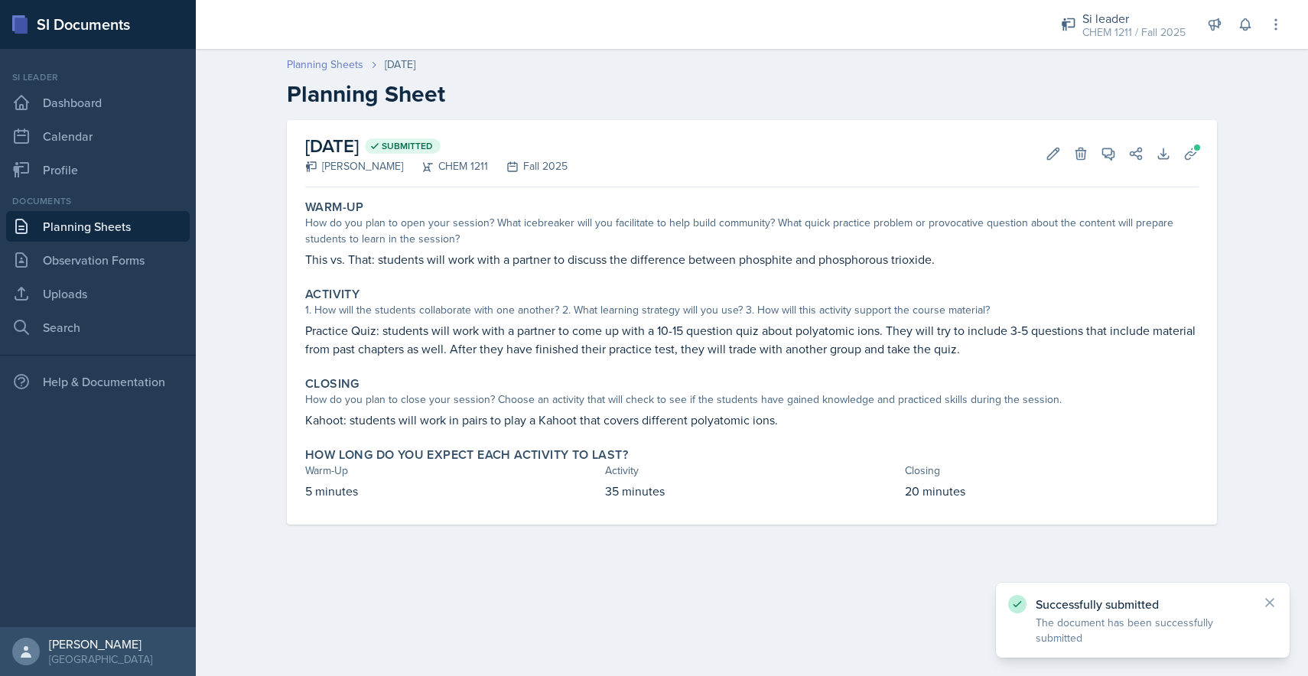
click at [327, 63] on link "Planning Sheets" at bounding box center [325, 65] width 77 height 16
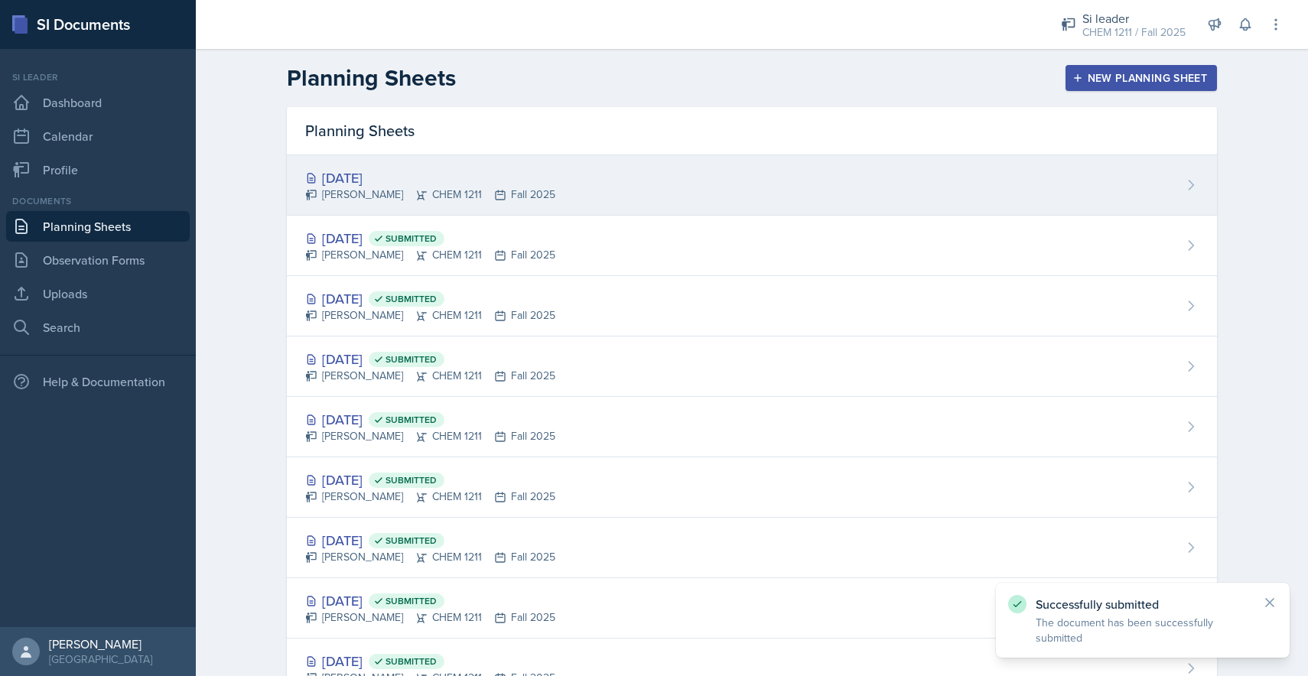
click at [435, 182] on div "[DATE]" at bounding box center [430, 178] width 250 height 21
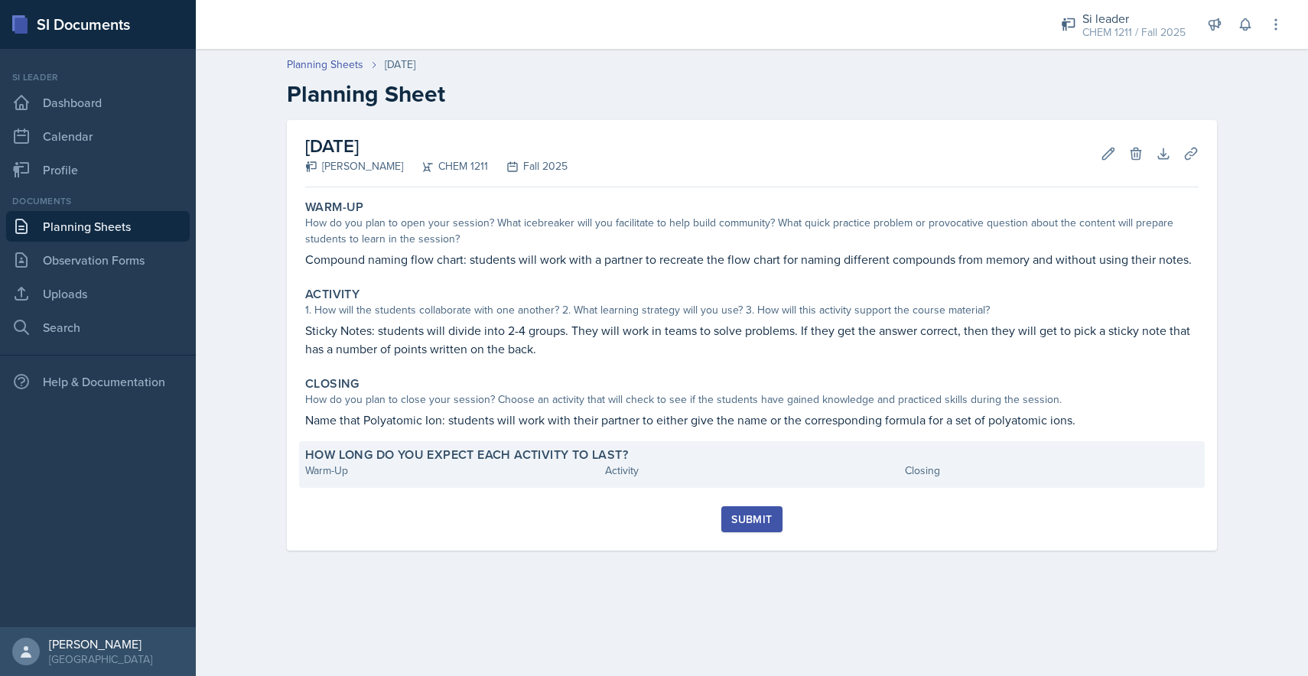
click at [349, 477] on div "Warm-Up" at bounding box center [452, 471] width 294 height 16
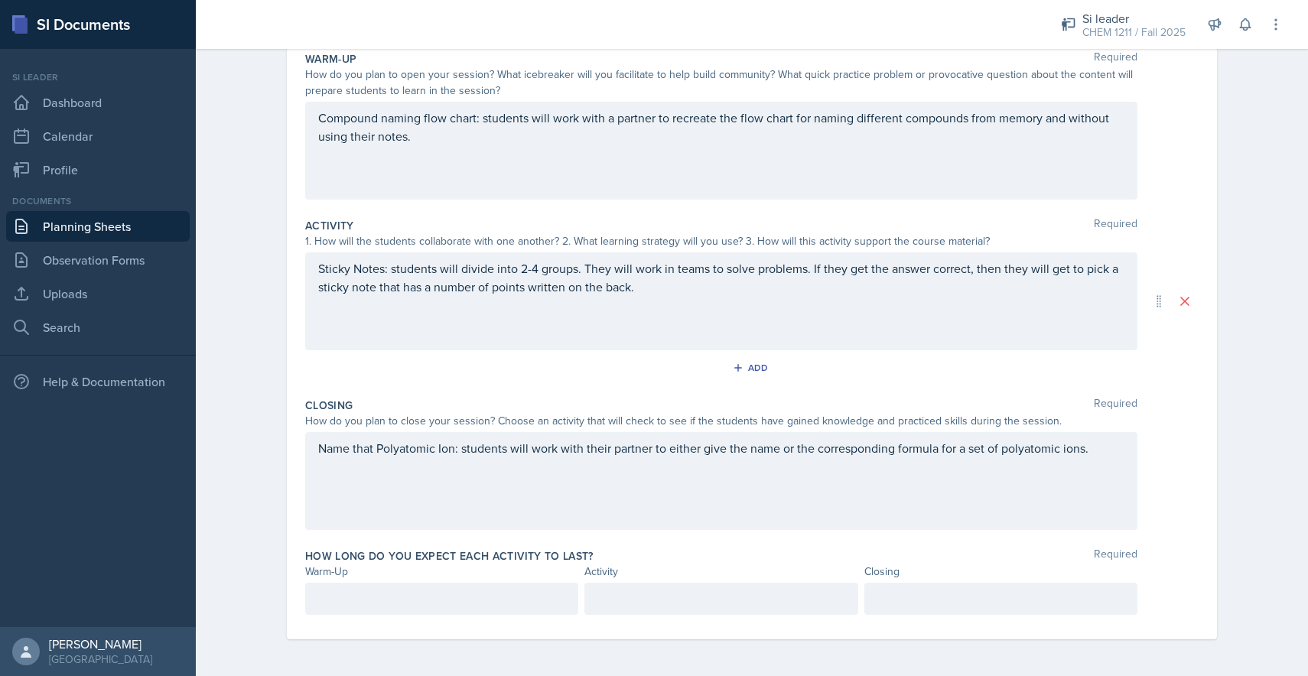
scroll to position [157, 0]
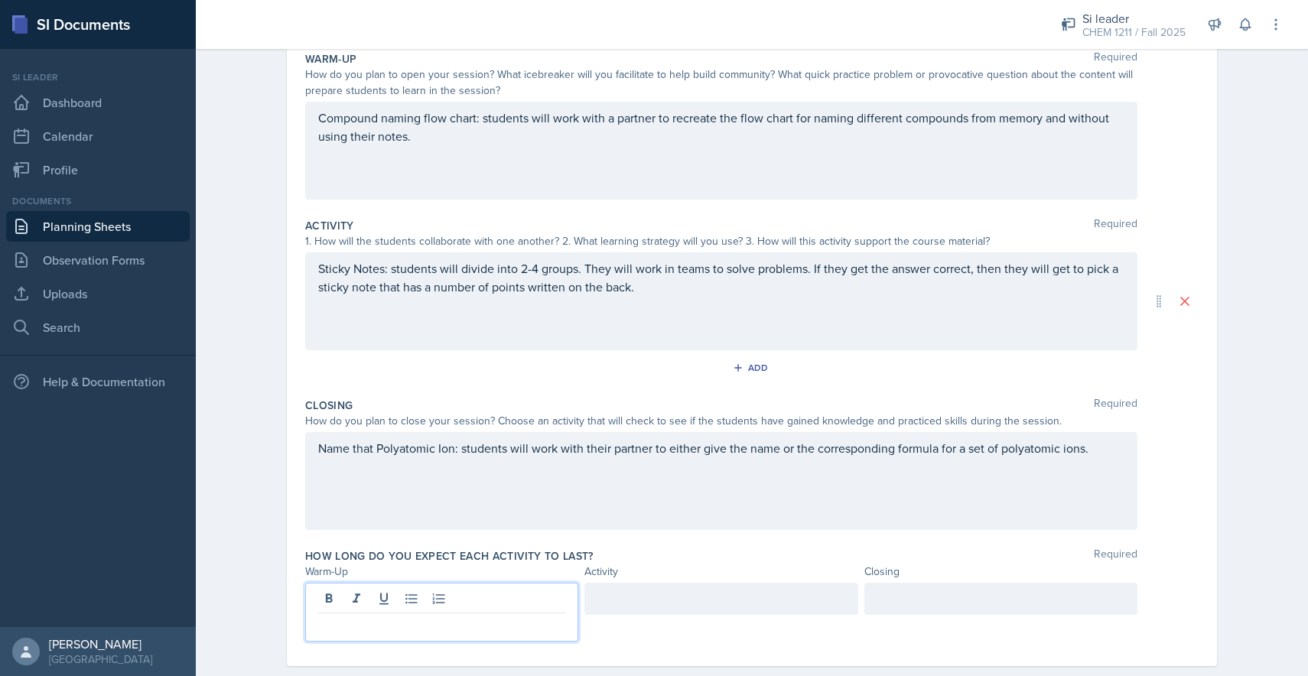
click at [354, 604] on div at bounding box center [441, 612] width 273 height 59
click at [653, 605] on div at bounding box center [720, 599] width 273 height 32
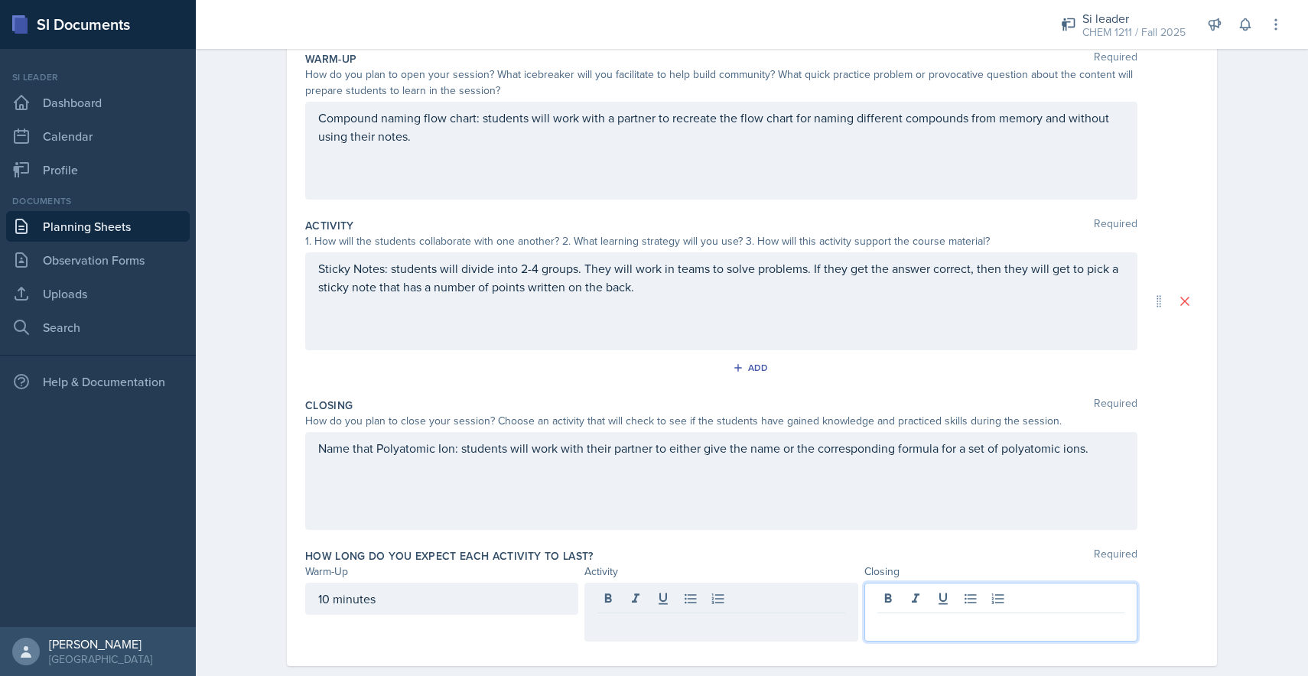
click at [653, 597] on div at bounding box center [1000, 612] width 273 height 59
click at [653, 597] on div at bounding box center [720, 599] width 273 height 32
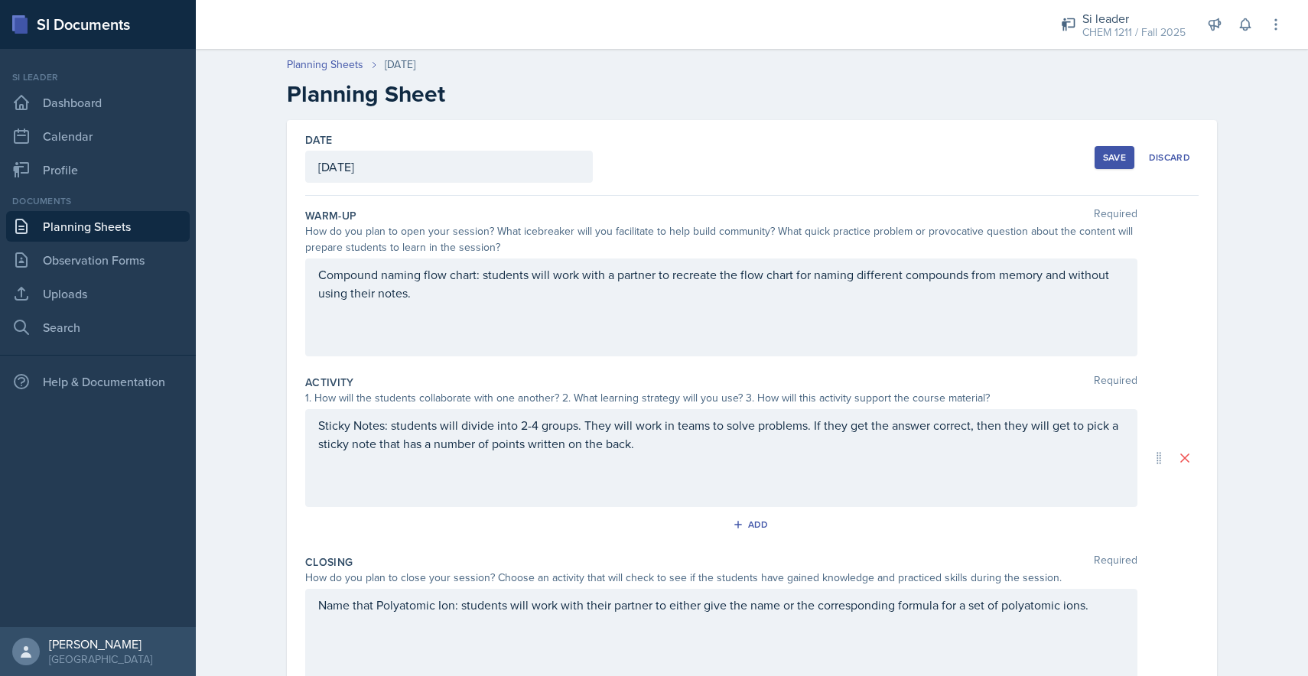
scroll to position [0, 0]
click at [653, 153] on div "Save" at bounding box center [1114, 157] width 23 height 12
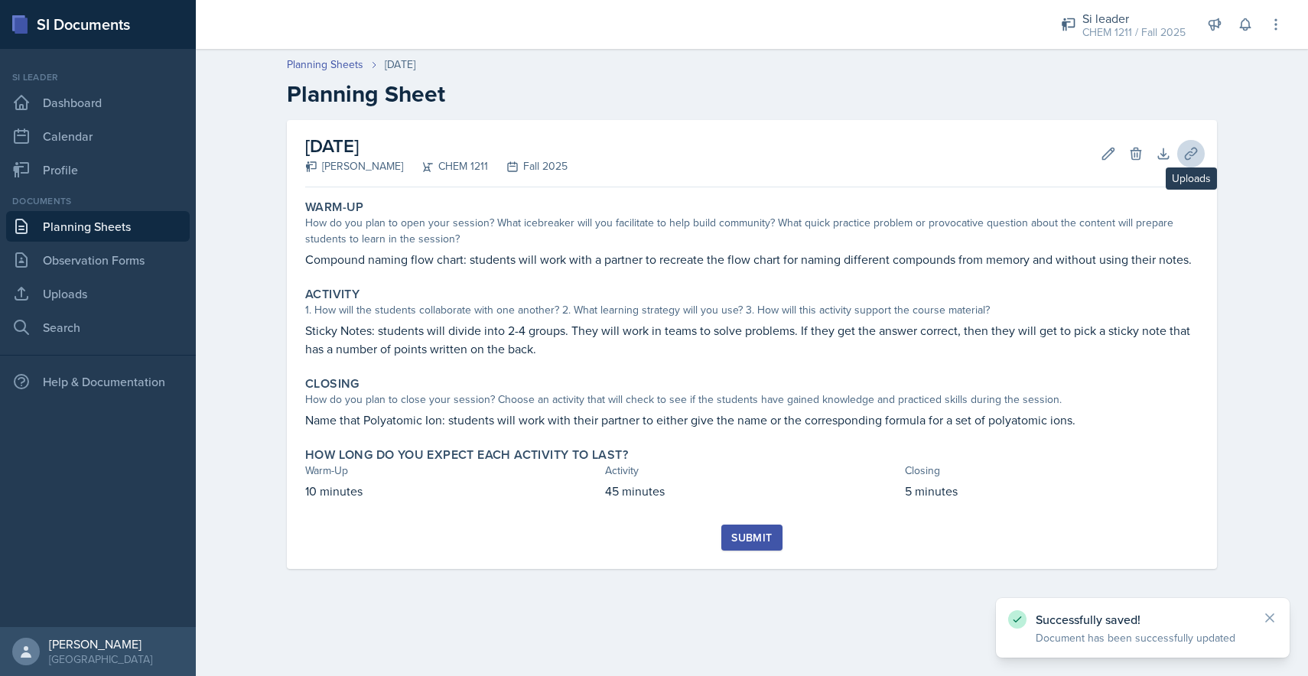
click at [653, 155] on icon at bounding box center [1191, 153] width 15 height 15
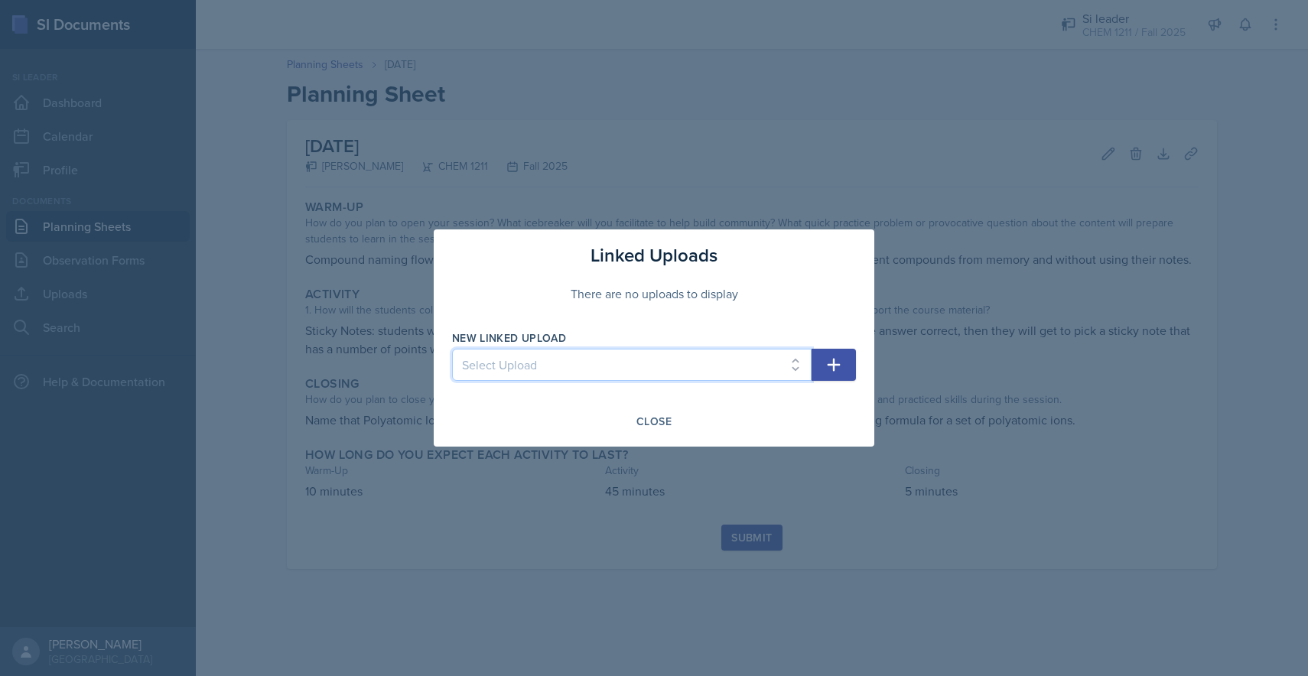
select select "915718dc-17e2-4c80-895d-06844b840d49"
click at [653, 360] on button "button" at bounding box center [834, 365] width 44 height 32
select select
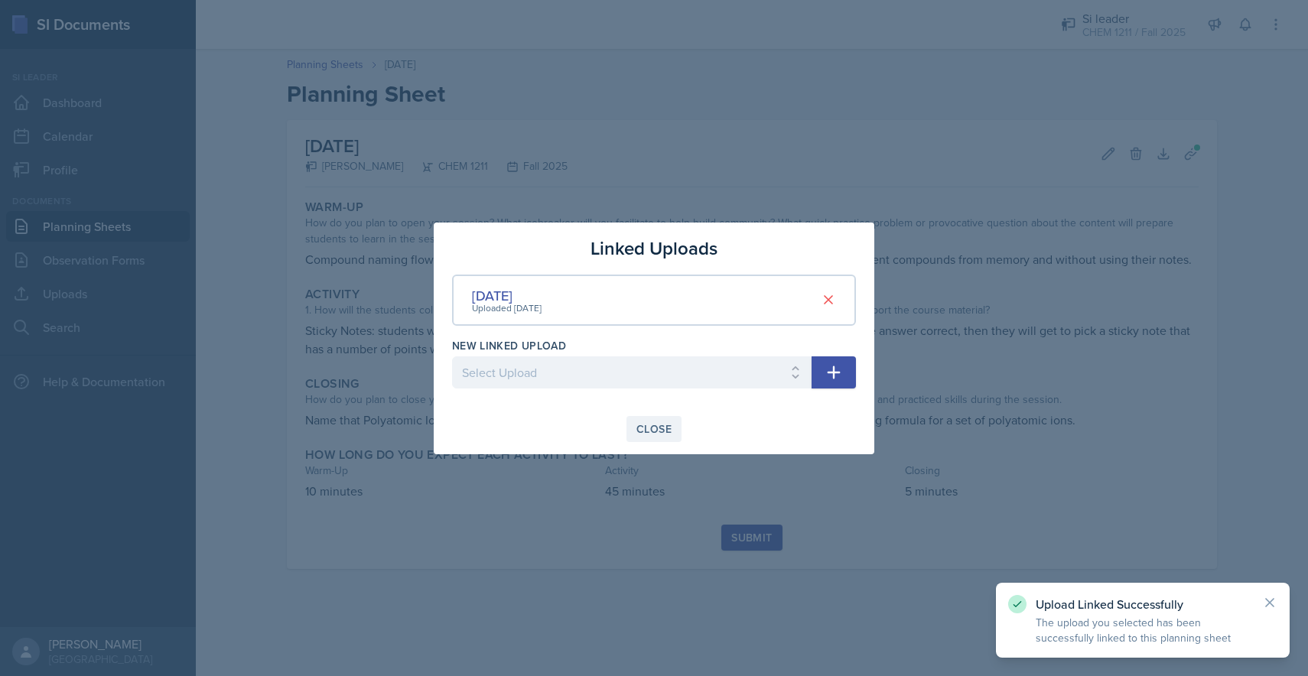
click at [653, 429] on div "Close" at bounding box center [654, 429] width 35 height 12
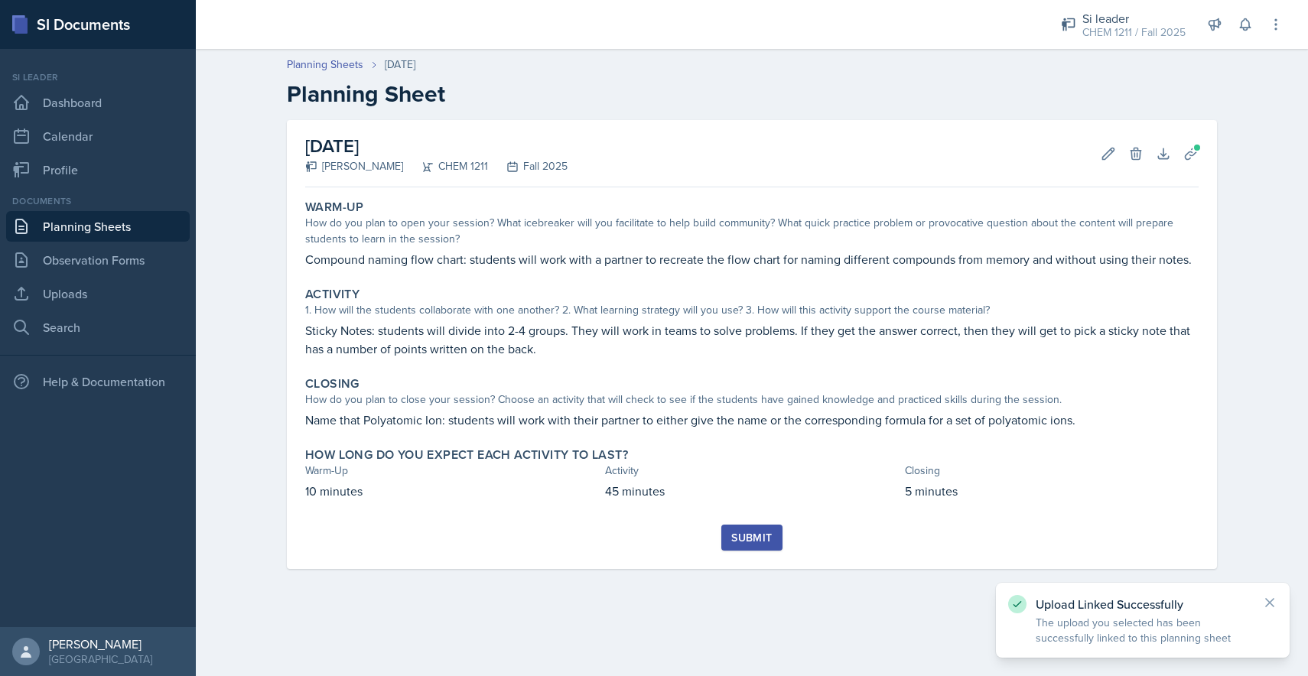
click at [653, 538] on div "Submit" at bounding box center [751, 538] width 41 height 12
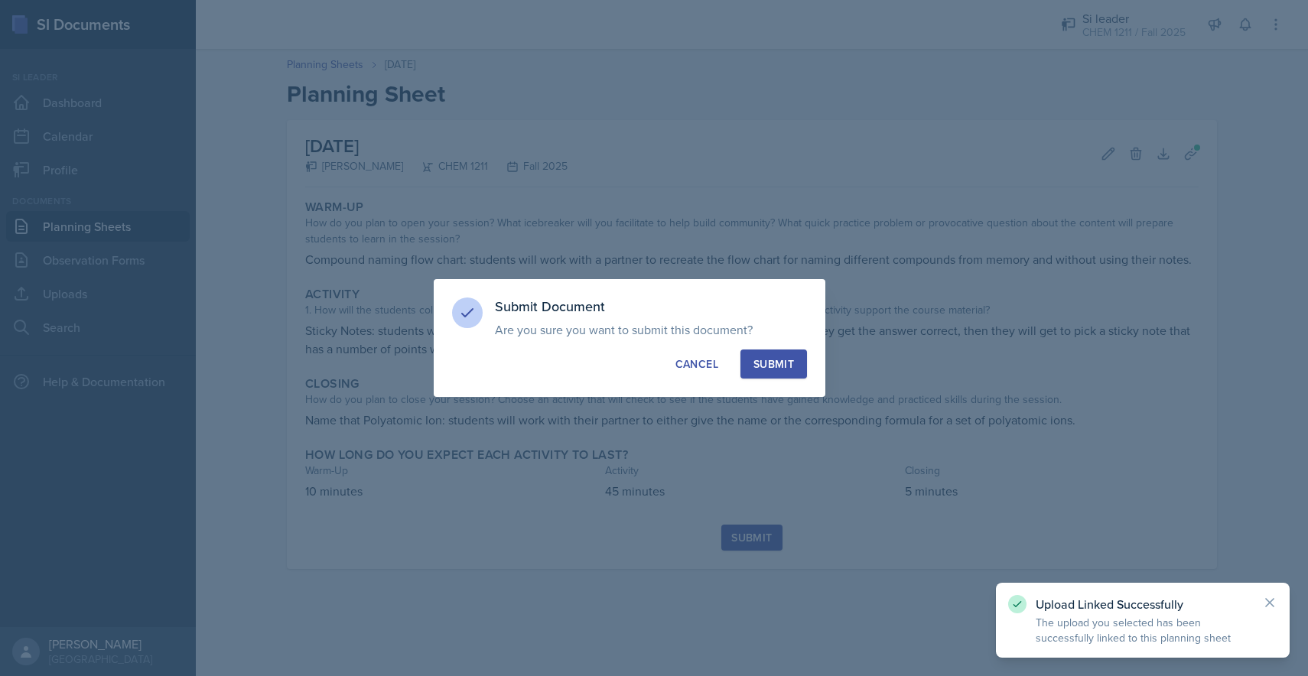
click at [653, 361] on div "Submit" at bounding box center [774, 364] width 41 height 15
